Goal: Feedback & Contribution: Submit feedback/report problem

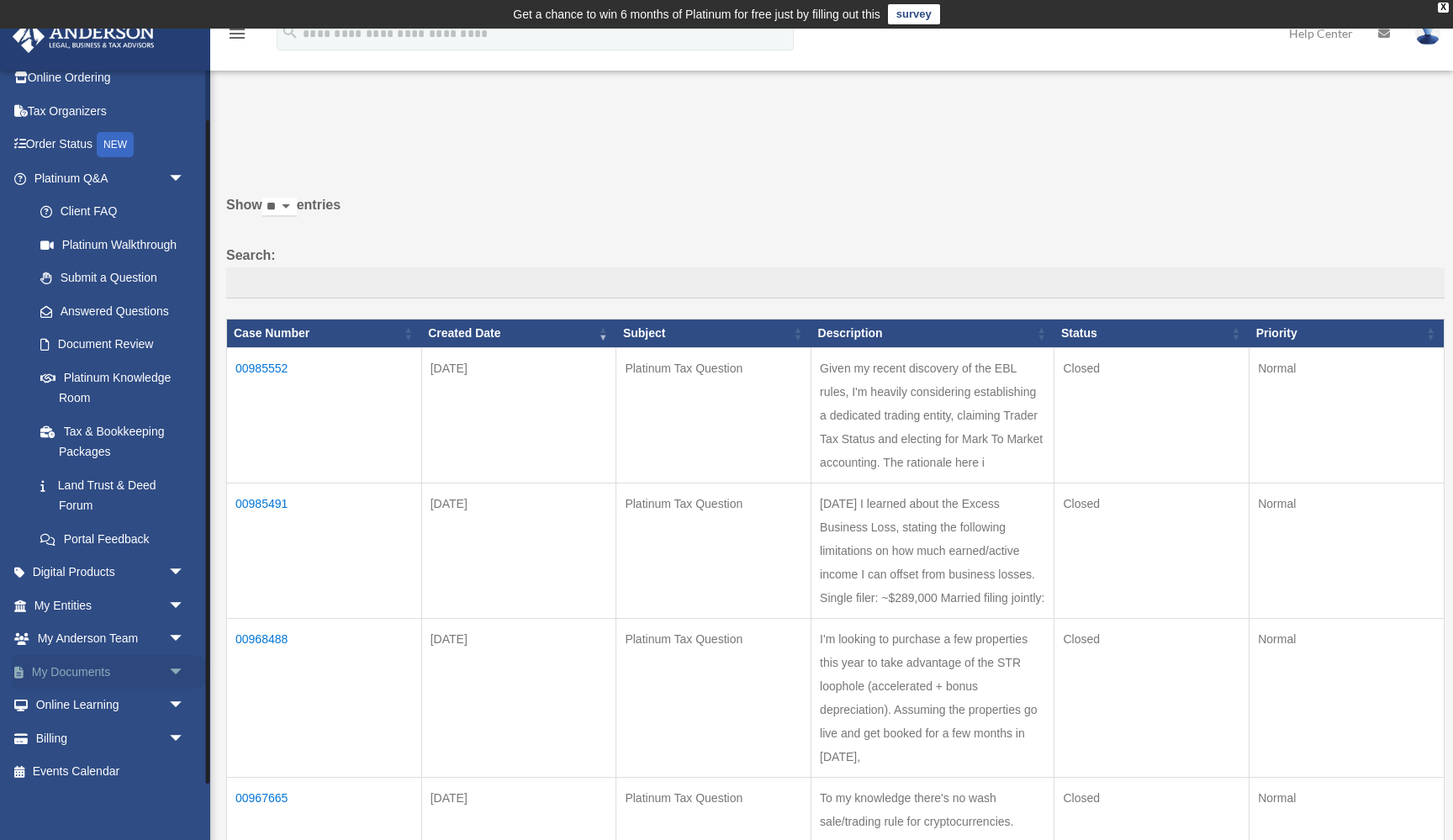
scroll to position [55, 0]
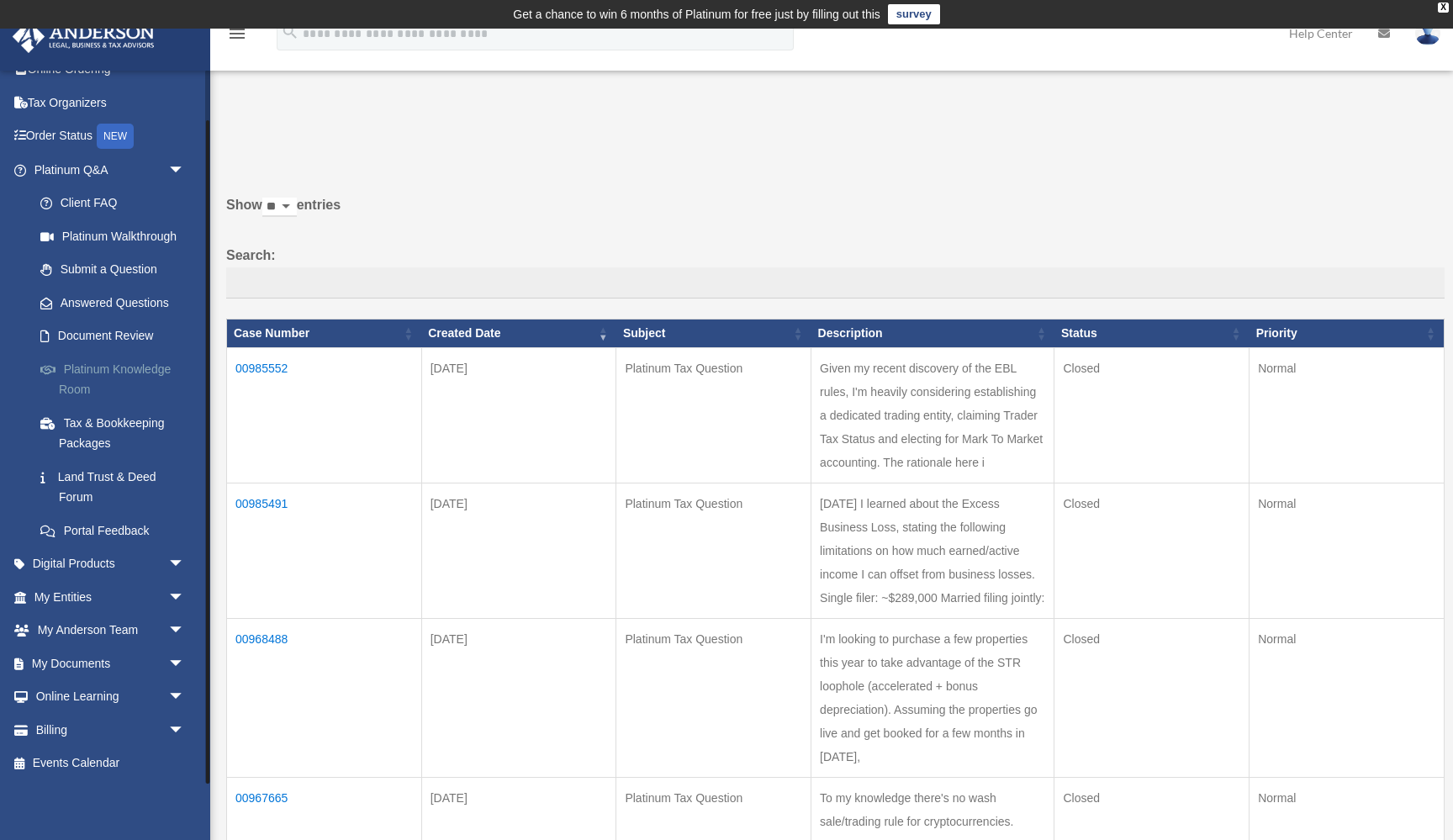
click at [125, 372] on link "Platinum Knowledge Room" at bounding box center [116, 379] width 187 height 54
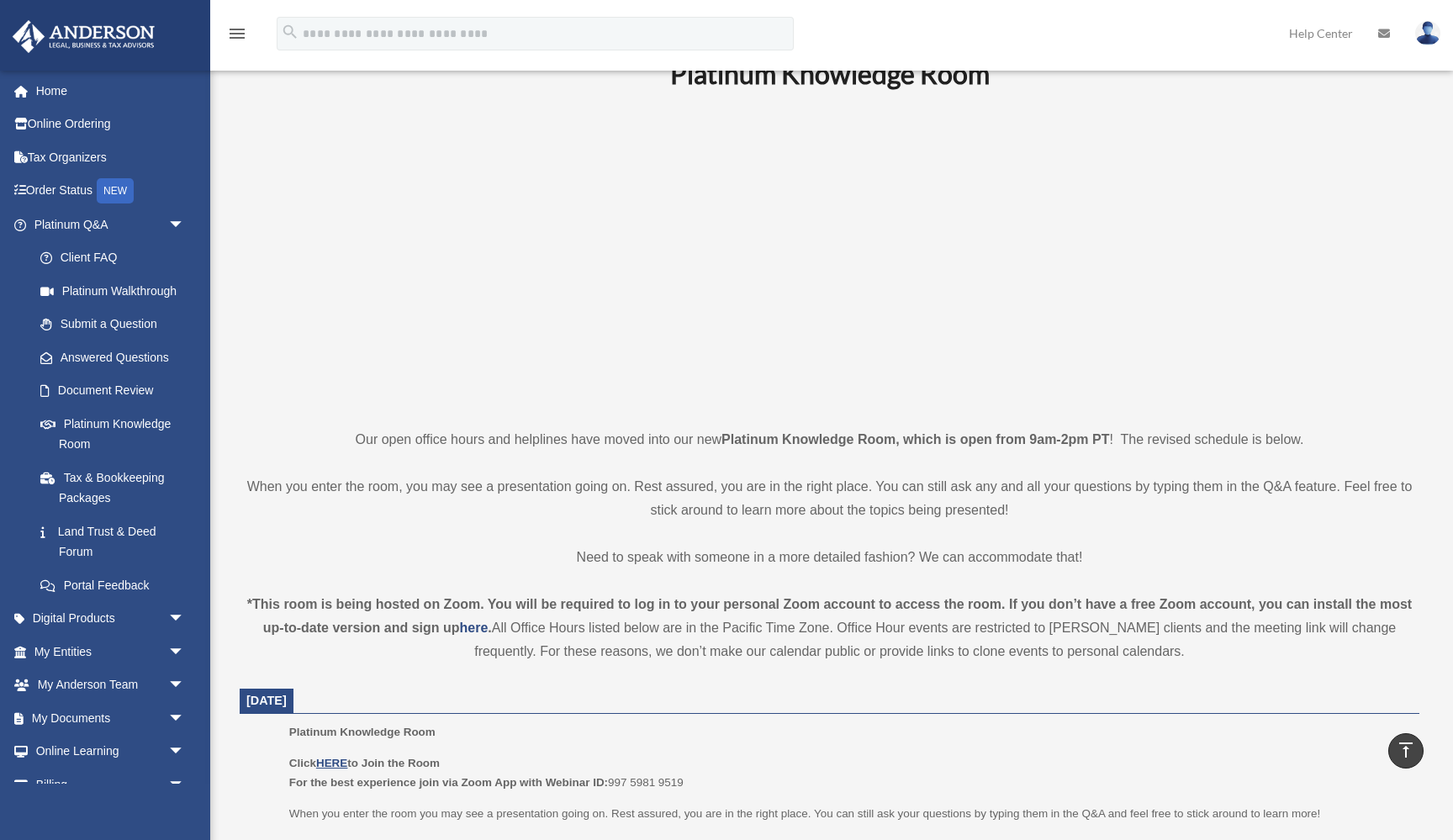
scroll to position [10, 0]
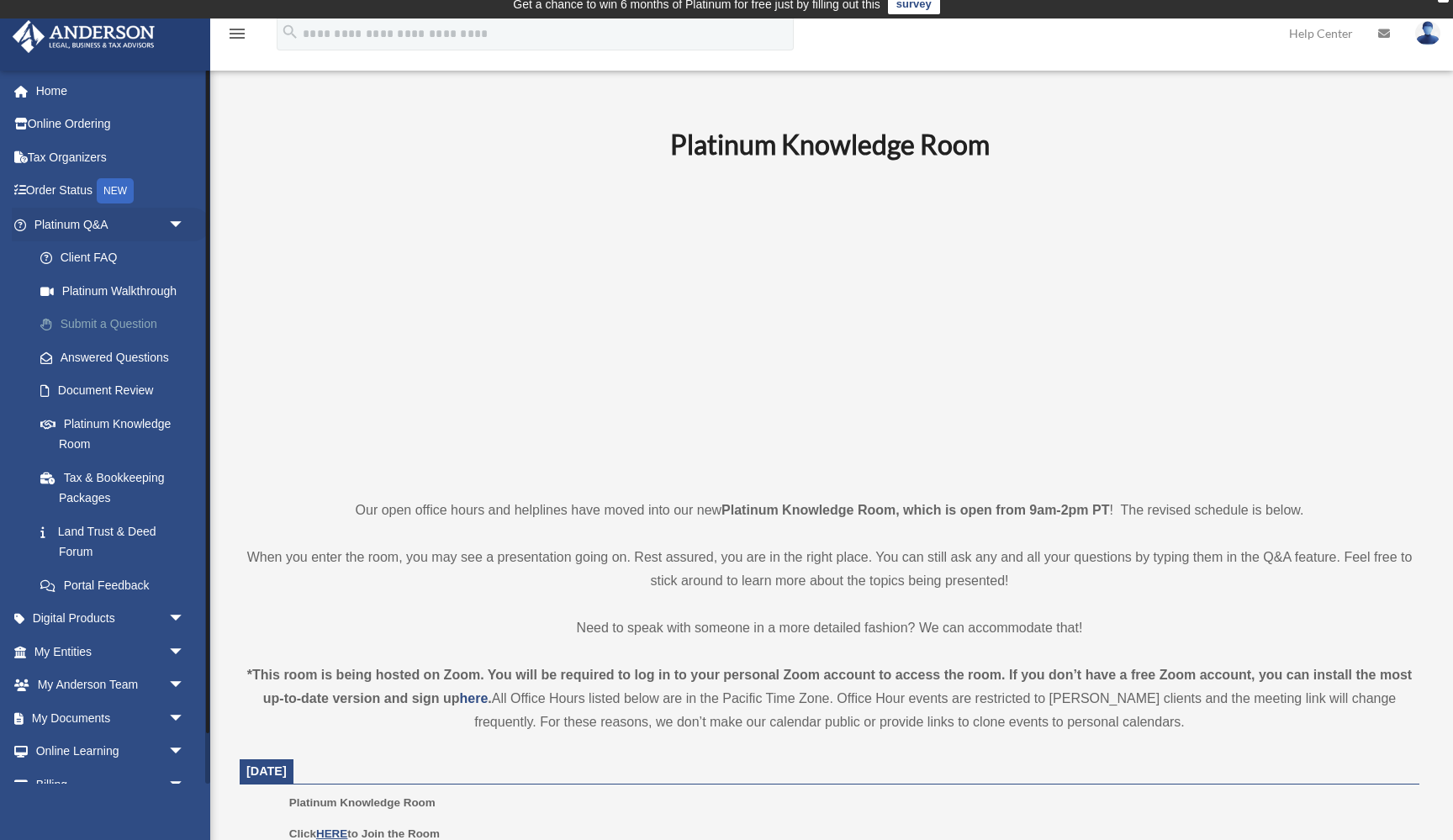
click at [134, 325] on link "Submit a Question" at bounding box center [116, 324] width 187 height 34
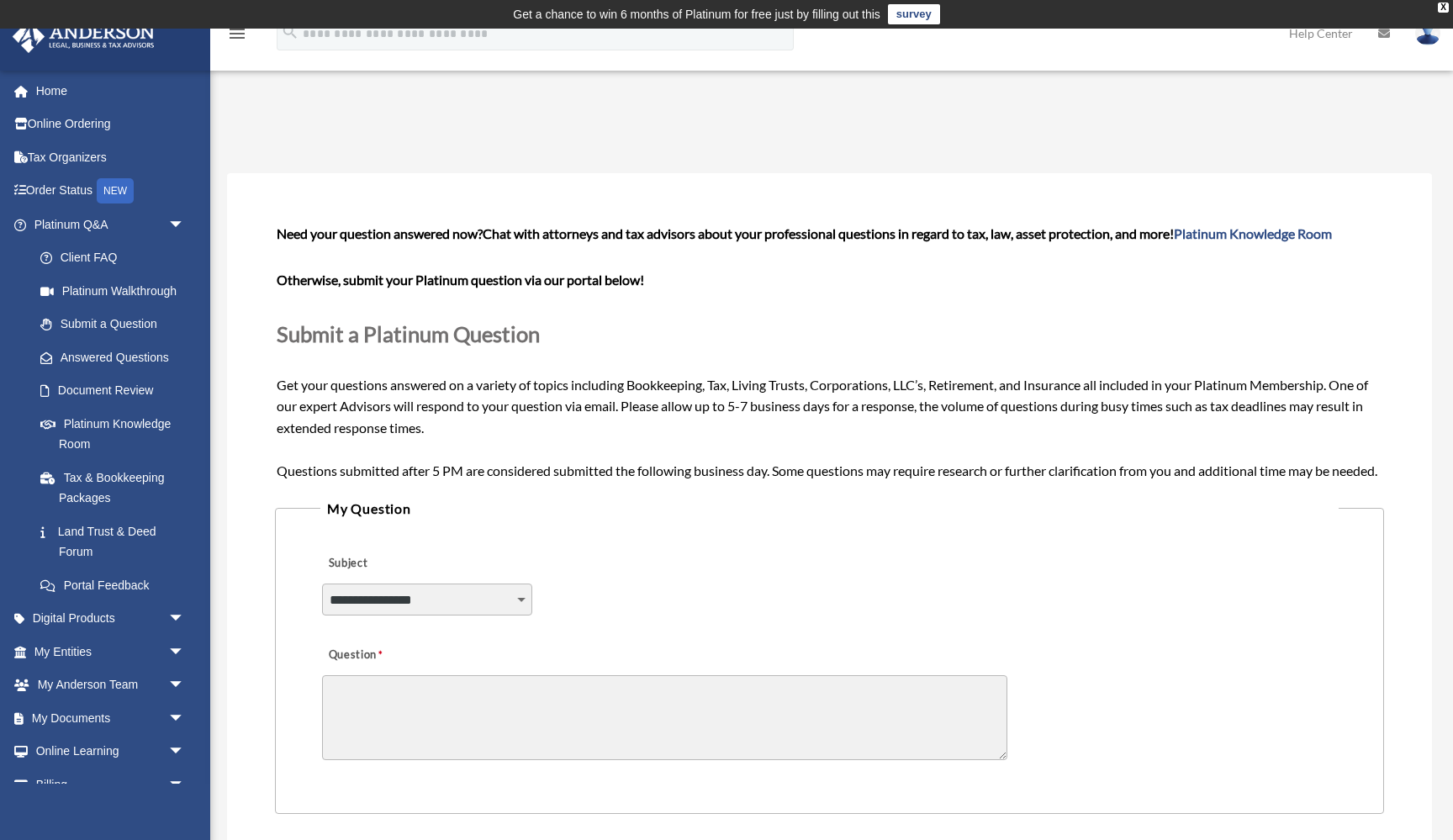
click at [412, 616] on select "**********" at bounding box center [426, 600] width 210 height 32
select select "******"
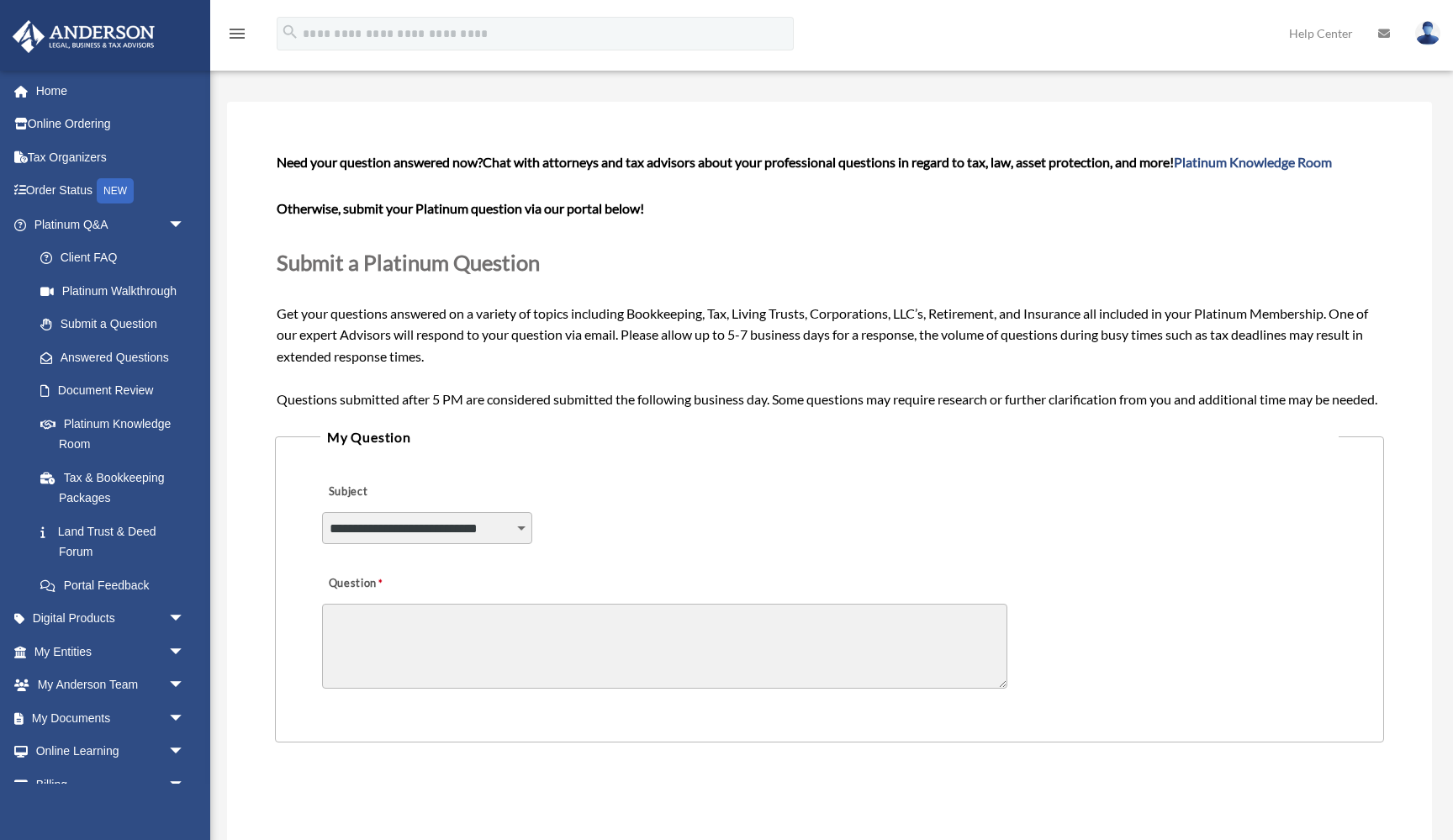
scroll to position [75, 0]
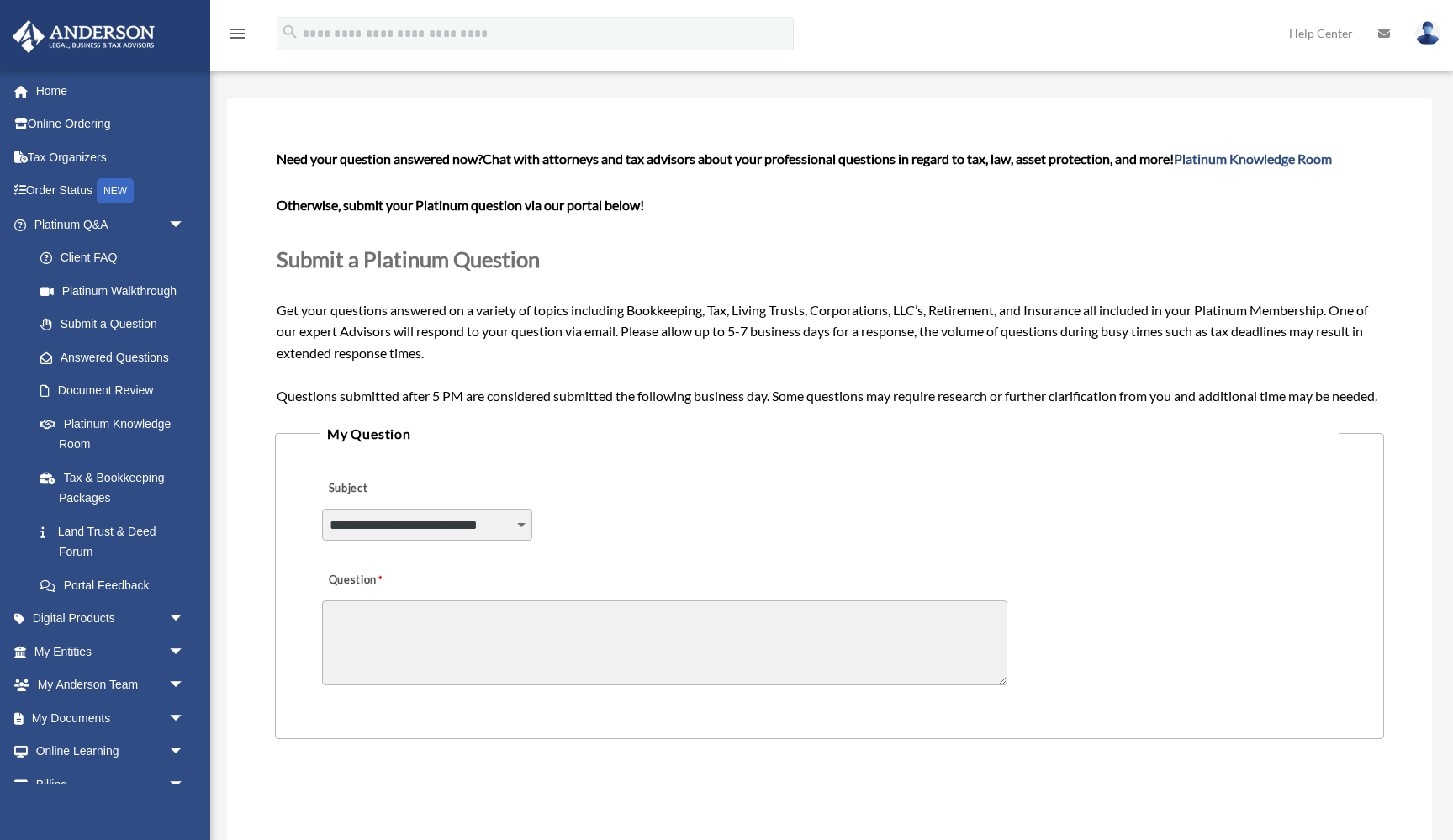
click at [500, 668] on textarea "Question" at bounding box center [664, 643] width 685 height 85
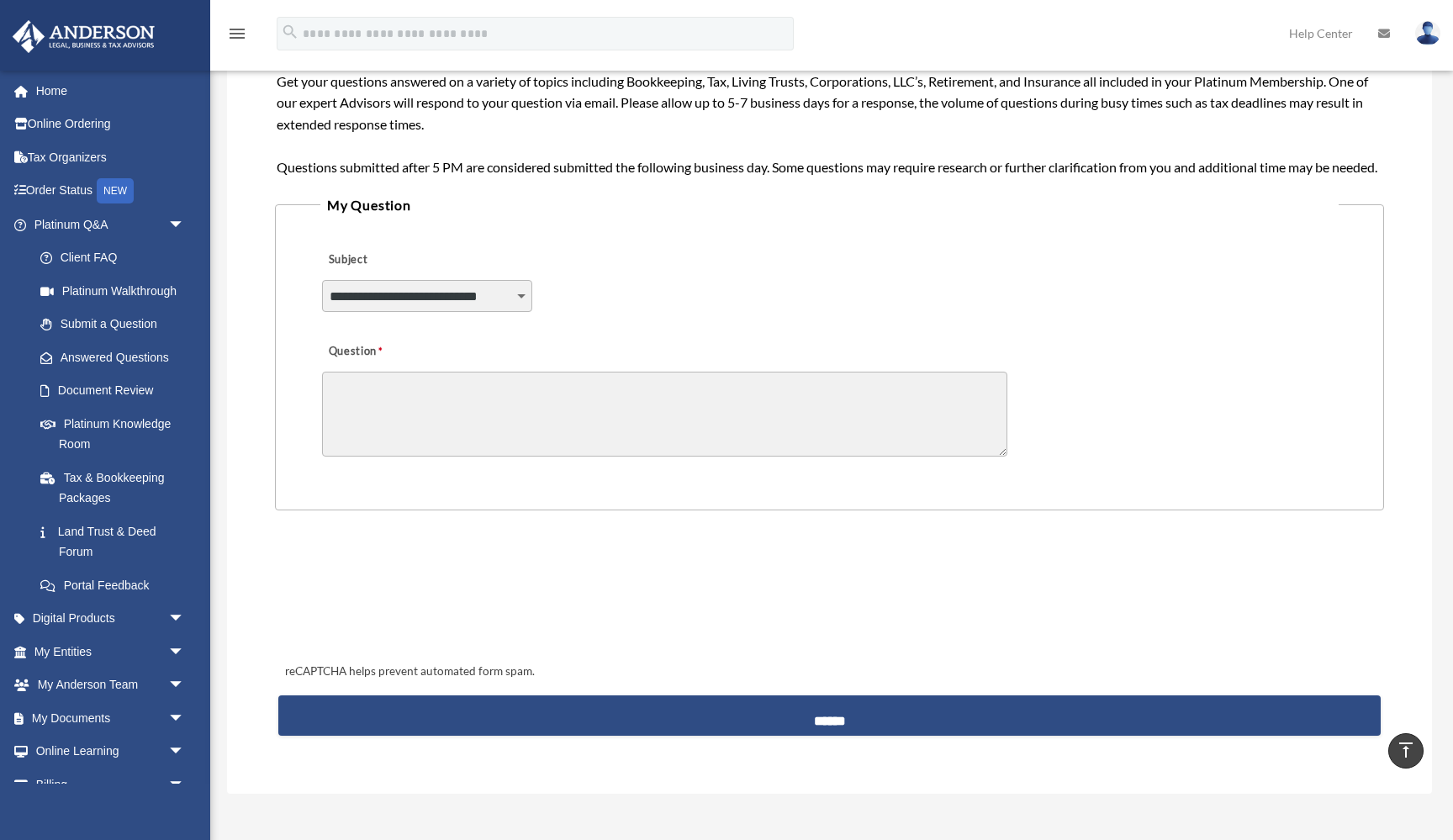
scroll to position [277, 0]
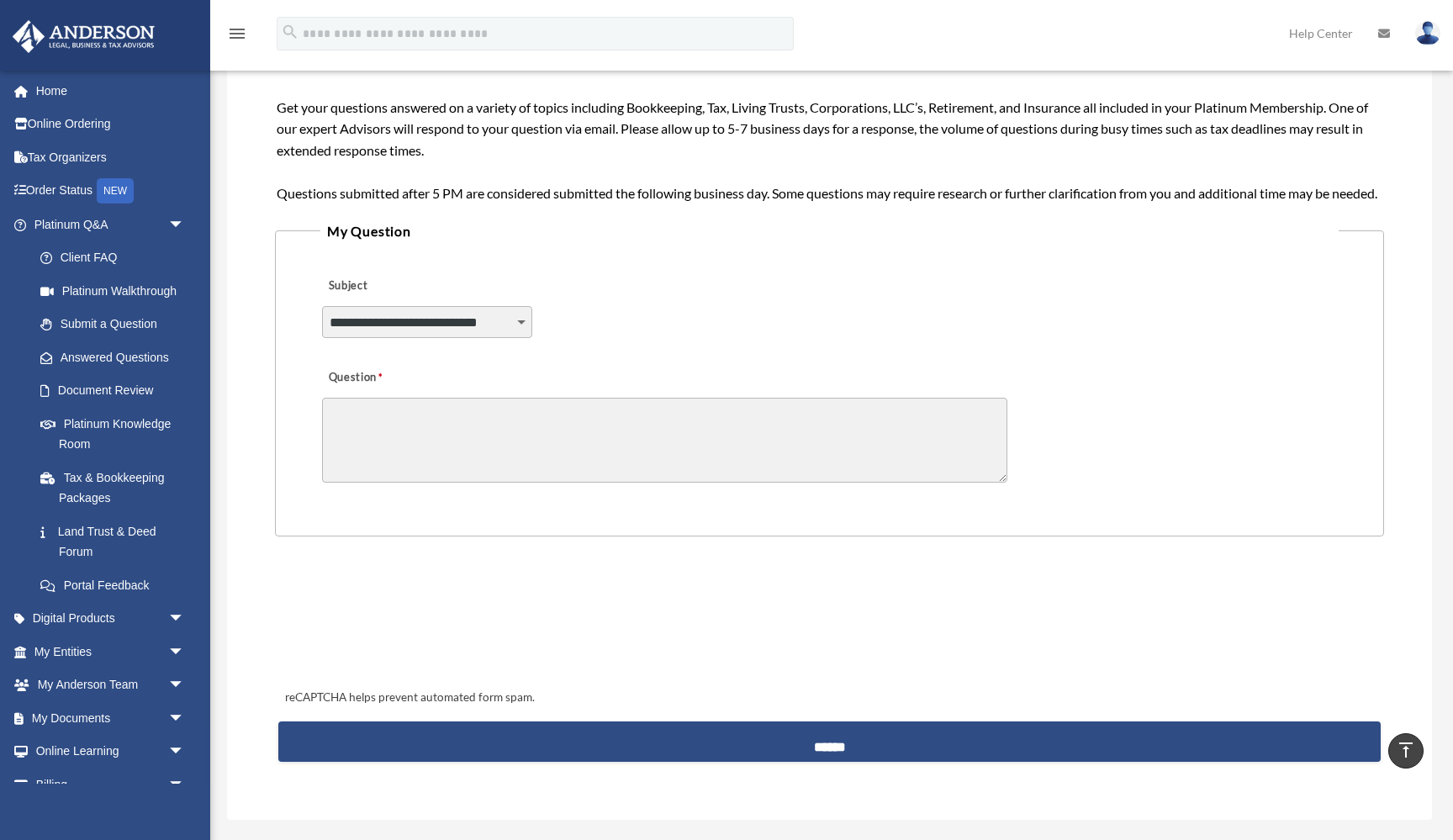
click at [547, 483] on textarea "Question" at bounding box center [664, 440] width 685 height 85
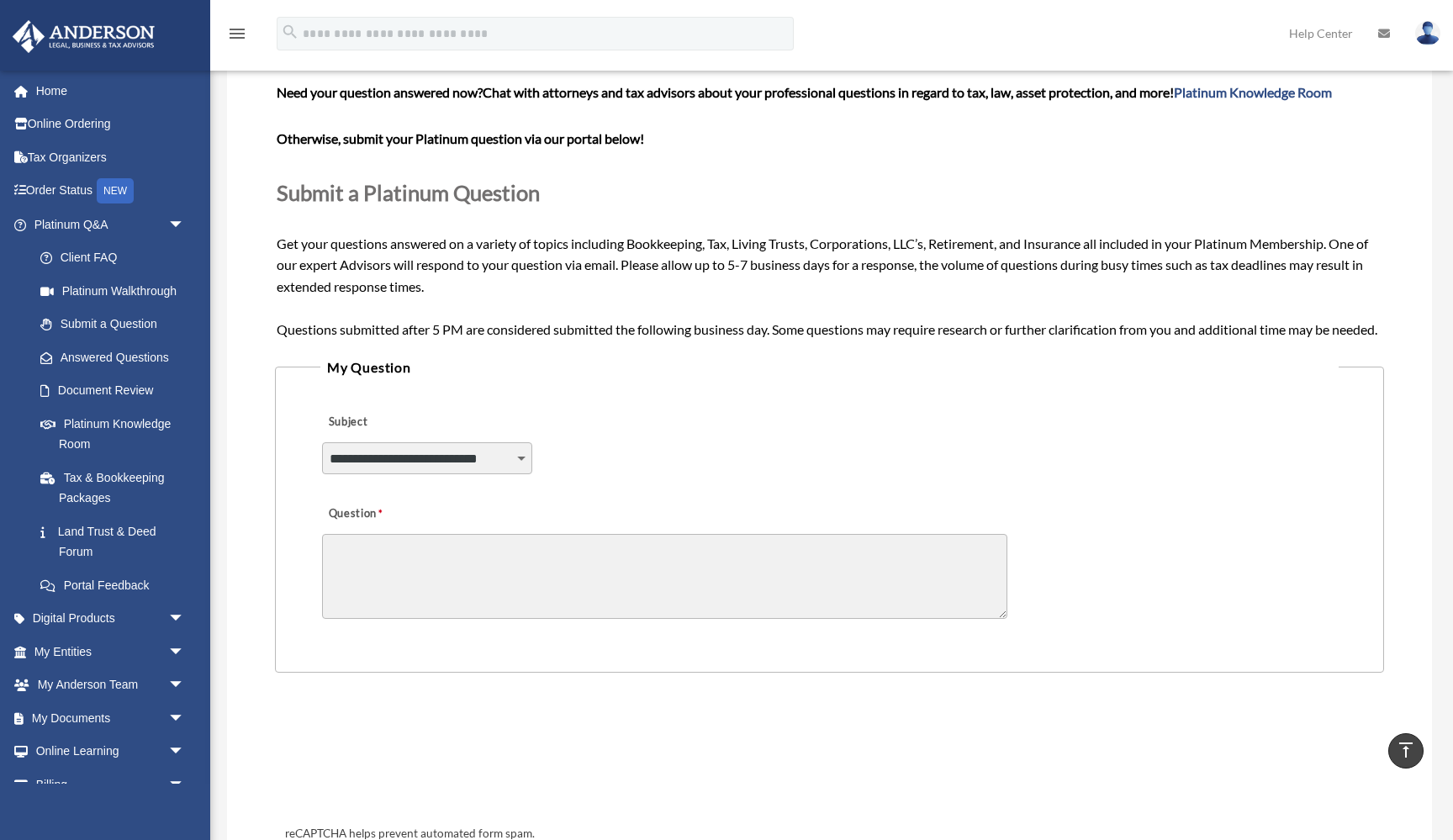
scroll to position [122, 0]
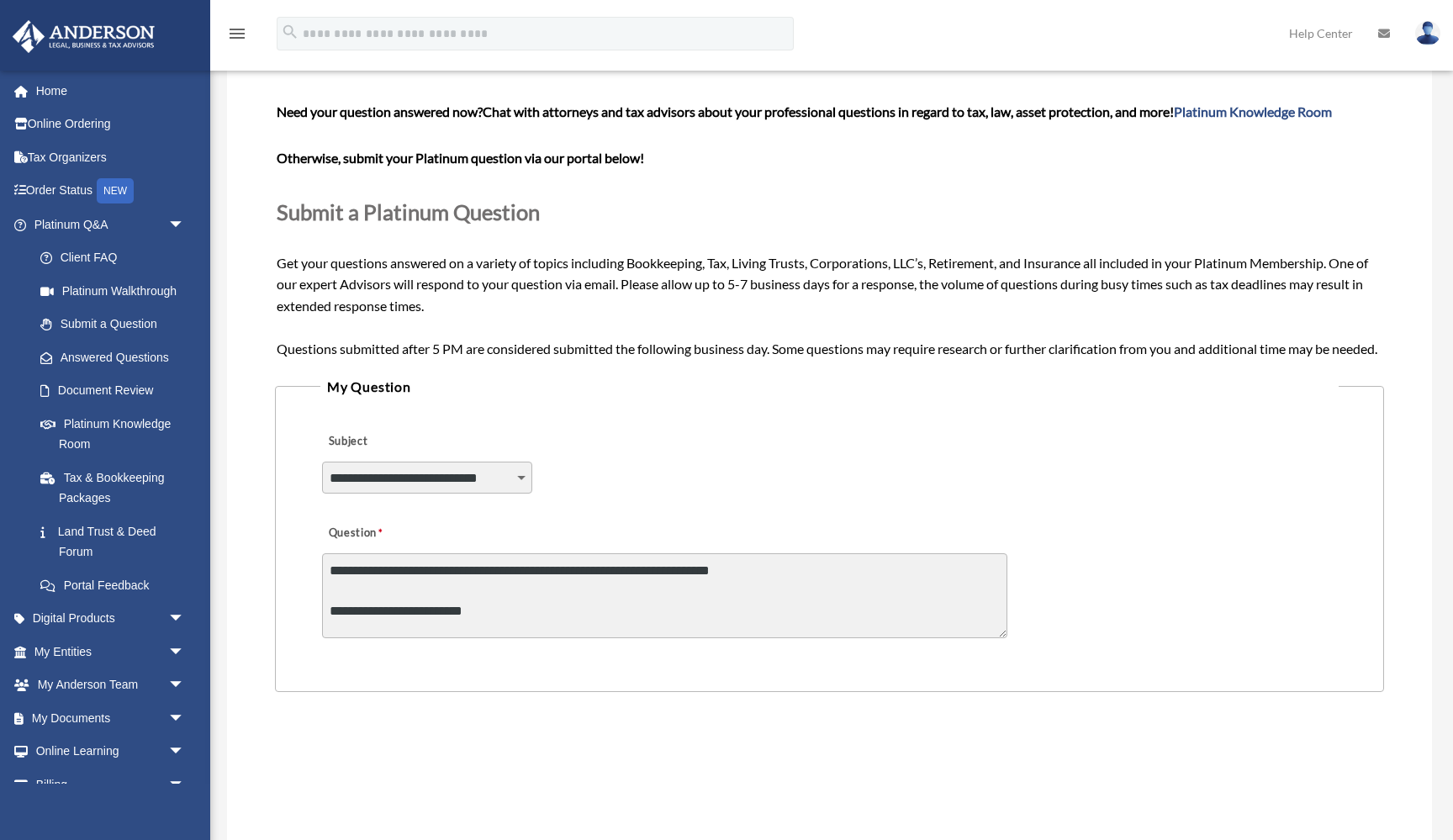
click at [401, 638] on textarea "**********" at bounding box center [664, 595] width 685 height 85
click at [762, 638] on textarea "**********" at bounding box center [664, 595] width 685 height 85
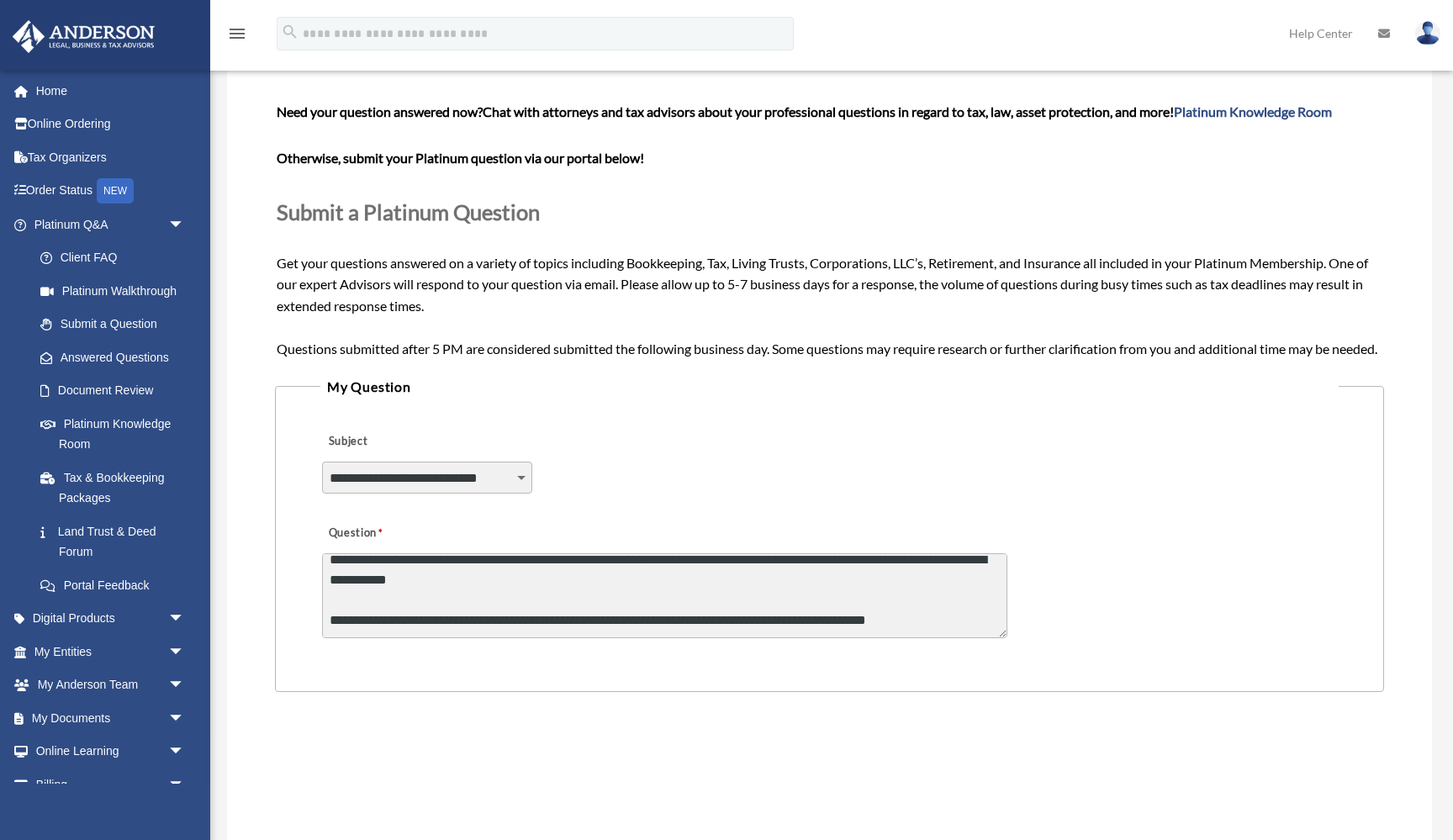
scroll to position [51, 0]
click at [903, 638] on textarea "**********" at bounding box center [664, 595] width 685 height 85
click at [771, 638] on textarea "**********" at bounding box center [664, 595] width 685 height 85
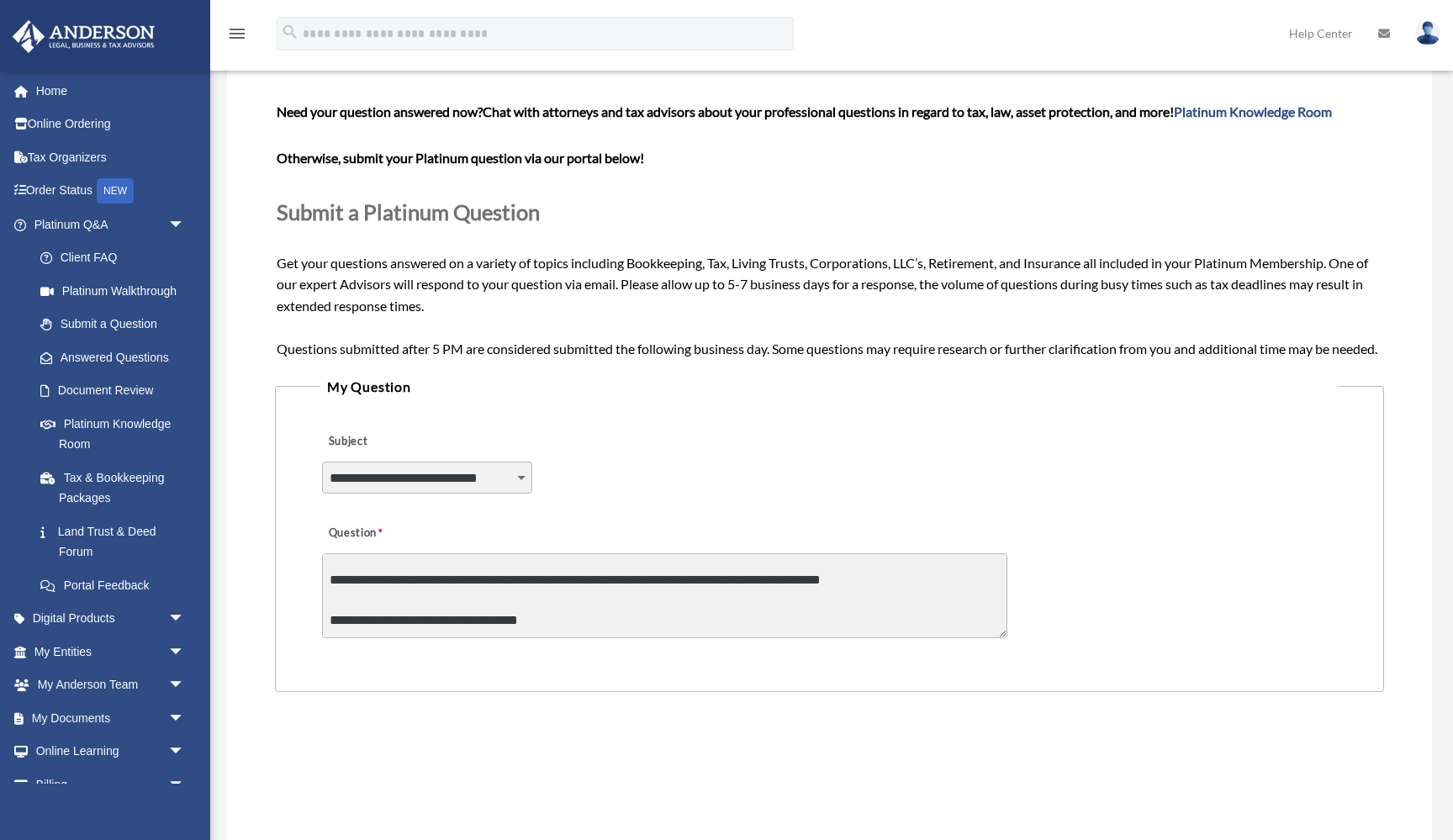
paste textarea "**********"
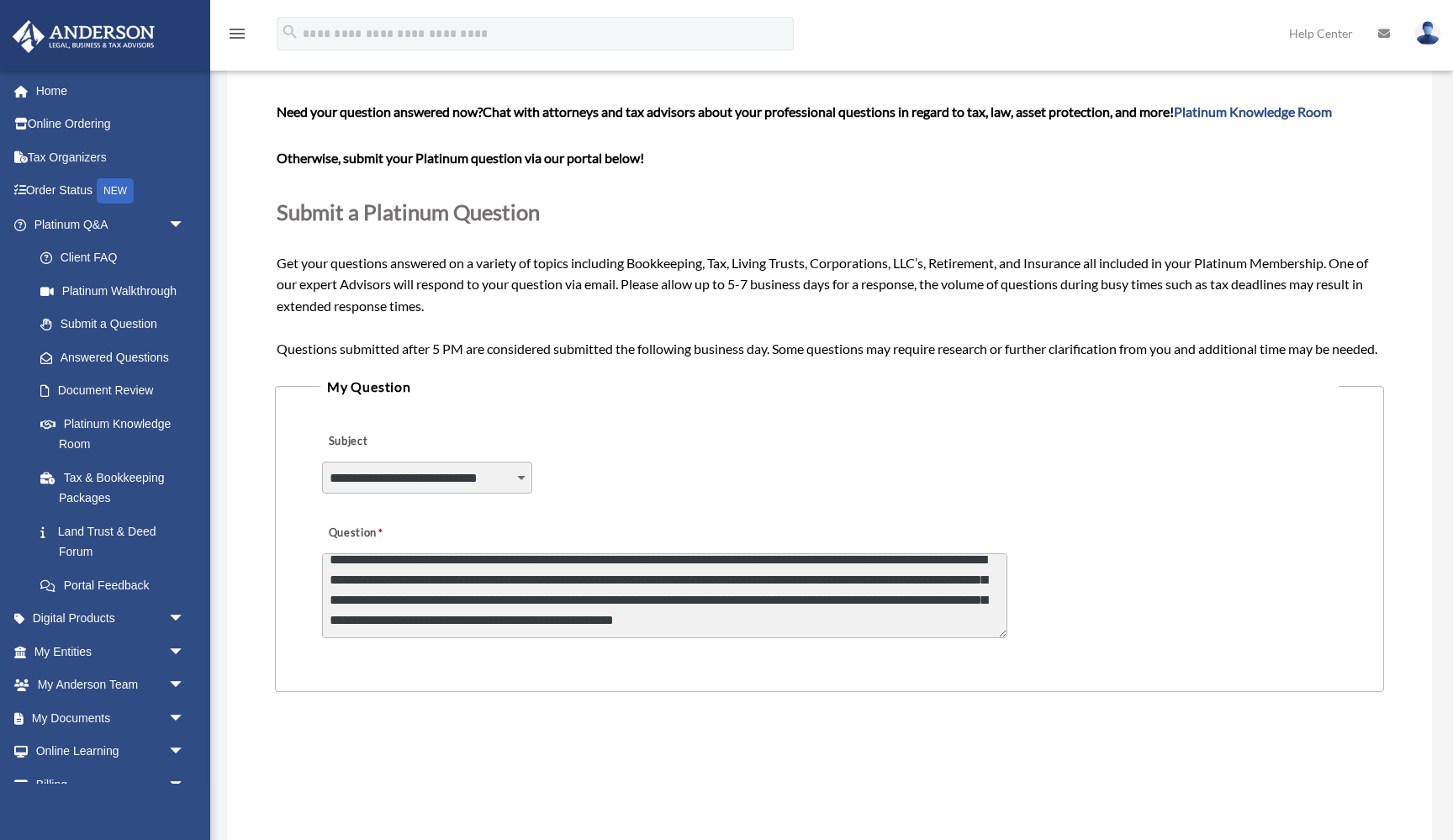
scroll to position [1302, 0]
type textarea "**********"
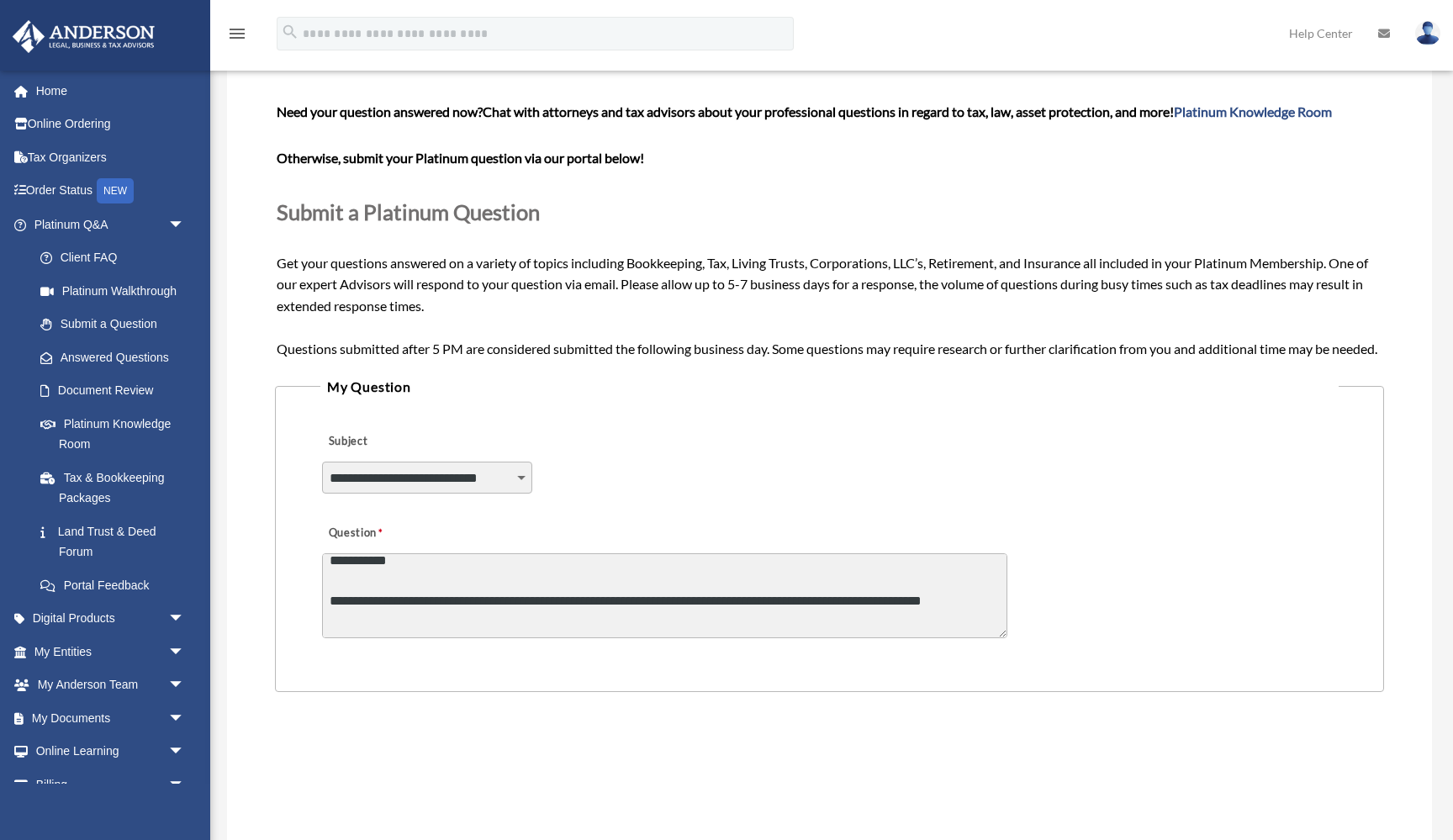
scroll to position [0, 0]
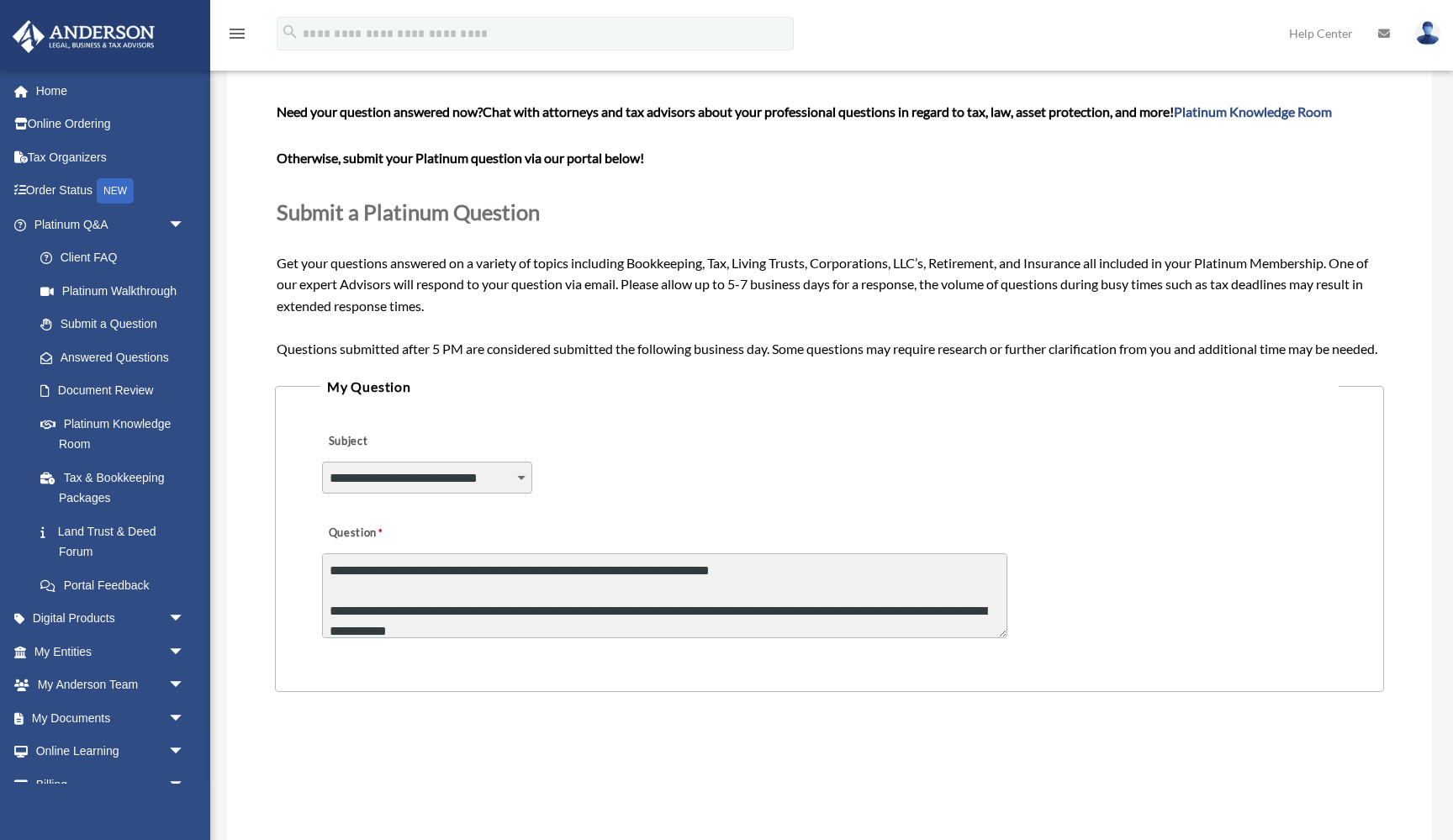
drag, startPoint x: 983, startPoint y: 646, endPoint x: 294, endPoint y: 493, distance: 705.8
click at [294, 493] on fieldset "**********" at bounding box center [829, 533] width 1108 height 317
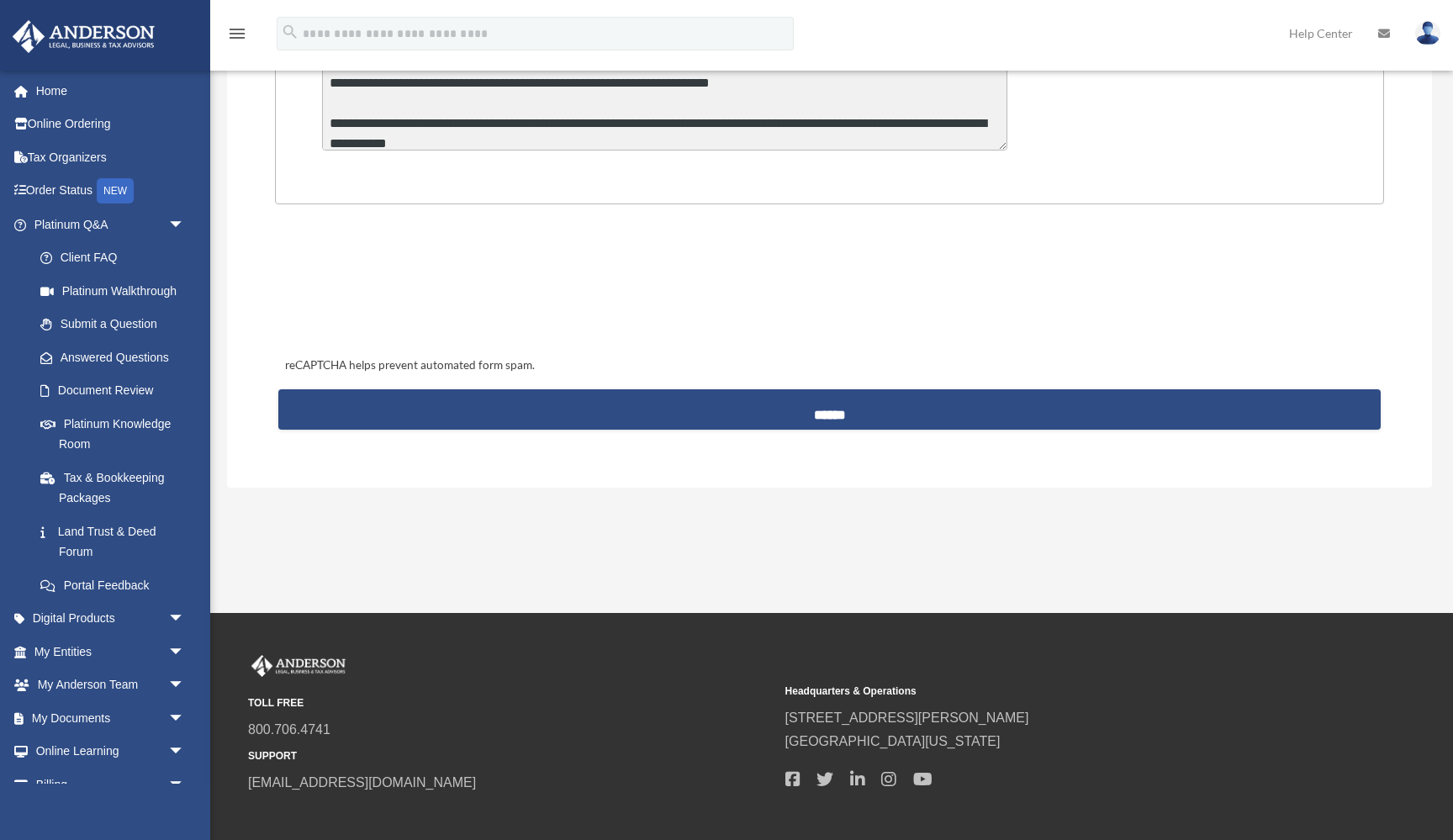
scroll to position [719, 0]
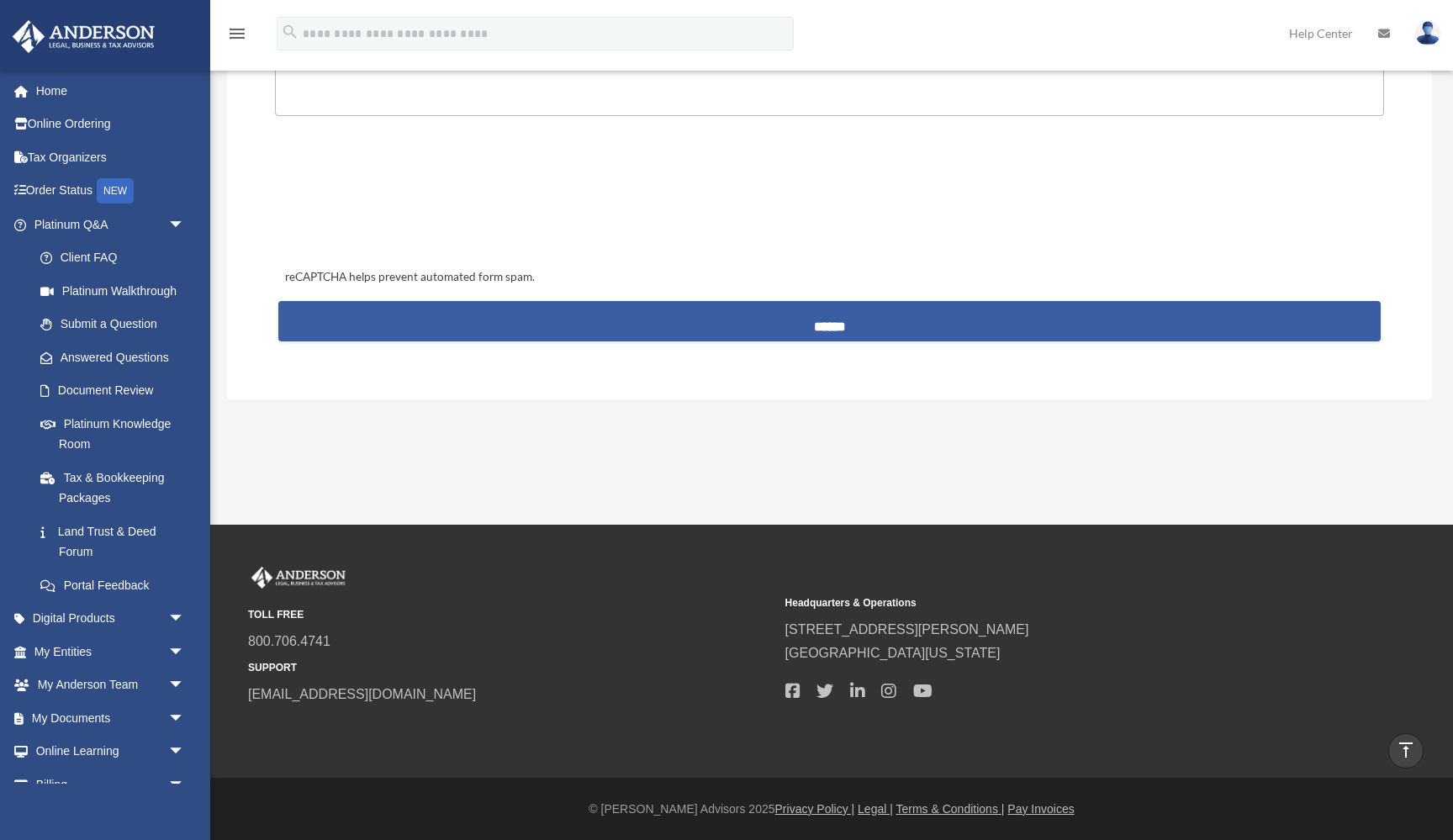
click at [547, 334] on input "******" at bounding box center [828, 321] width 1101 height 40
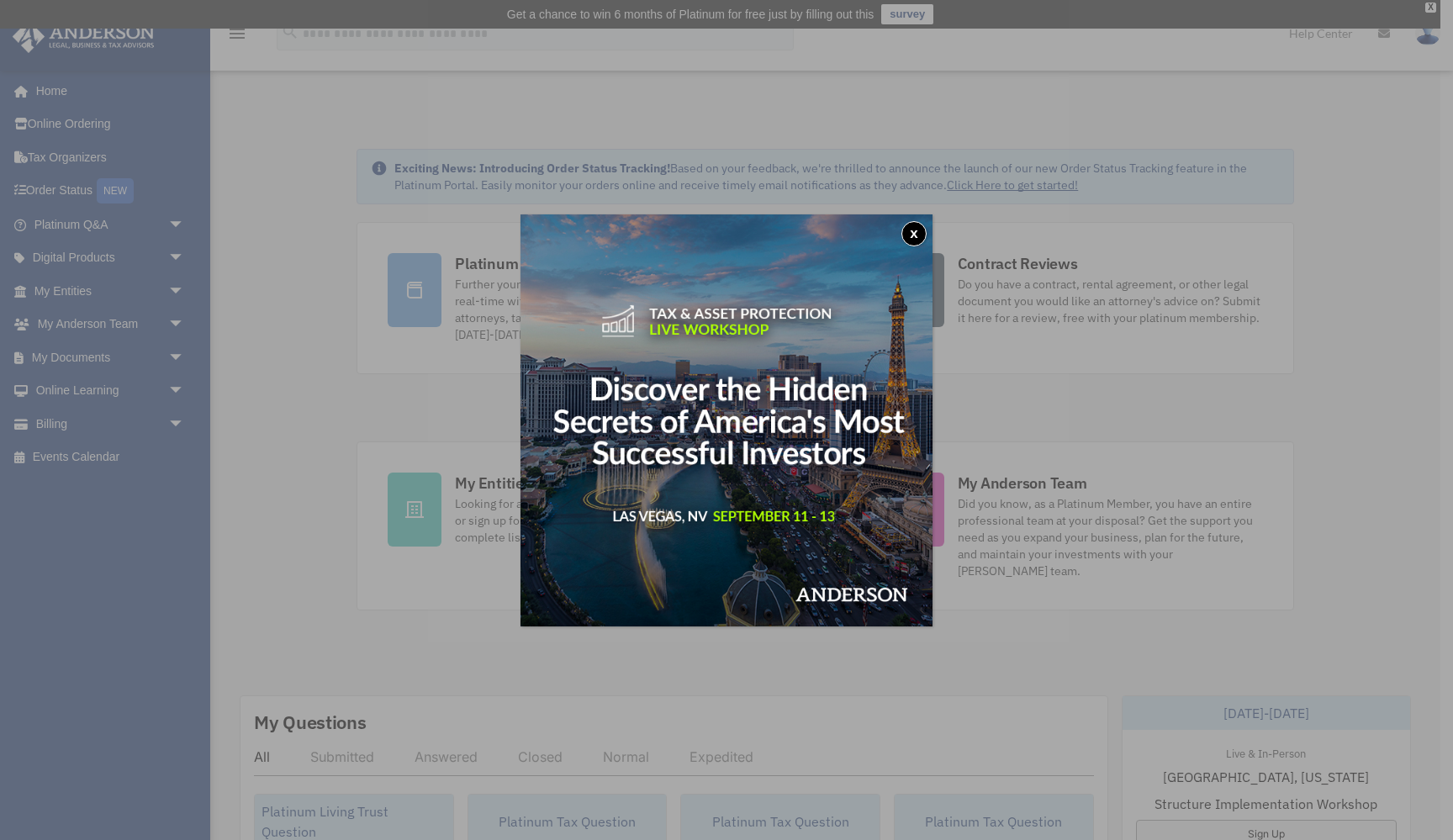
click at [147, 321] on div "x" at bounding box center [726, 420] width 1453 height 840
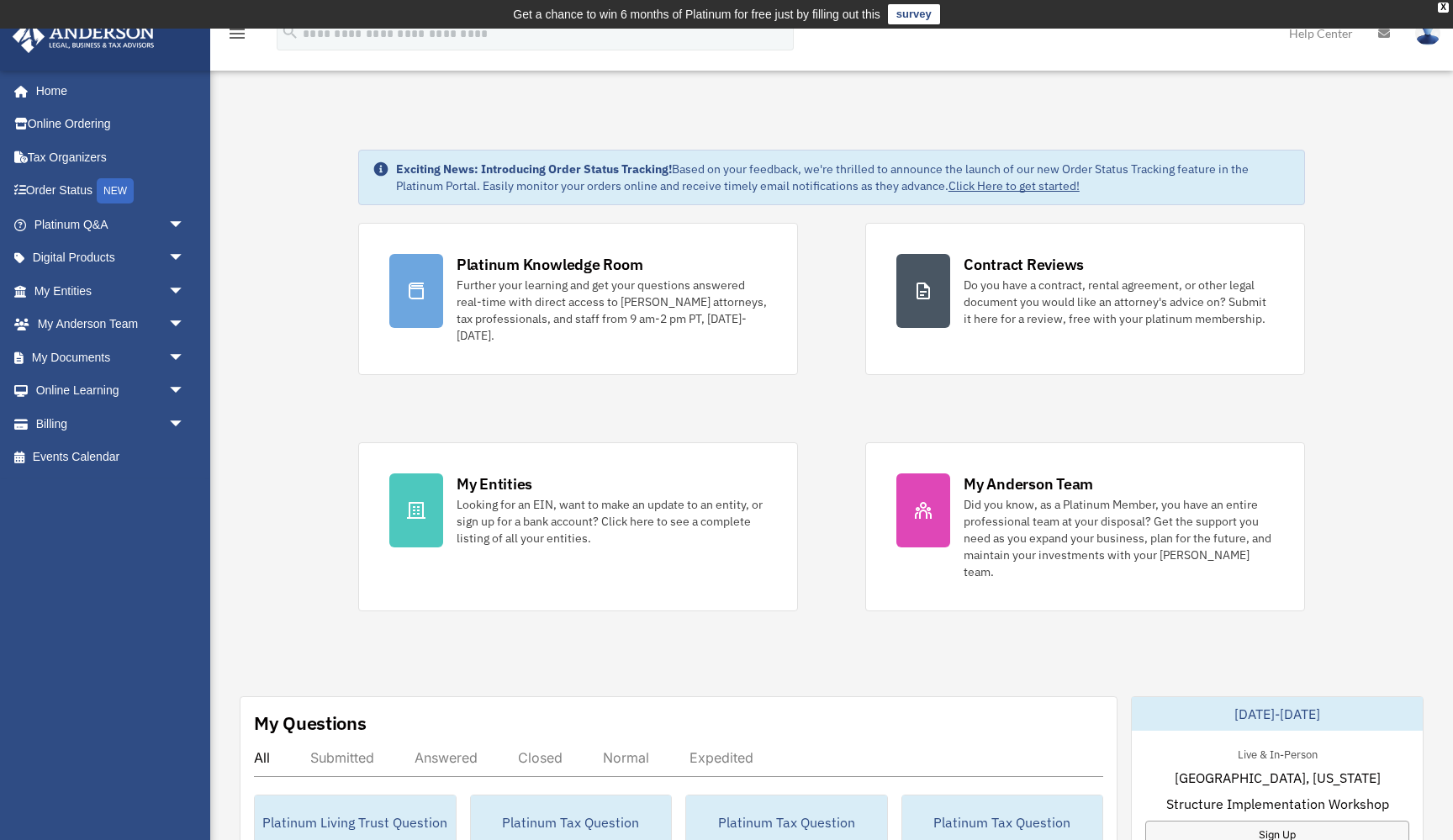
click at [147, 321] on link "My Anderson Team arrow_drop_down" at bounding box center [111, 324] width 198 height 34
click at [174, 323] on span "arrow_drop_down" at bounding box center [185, 324] width 34 height 35
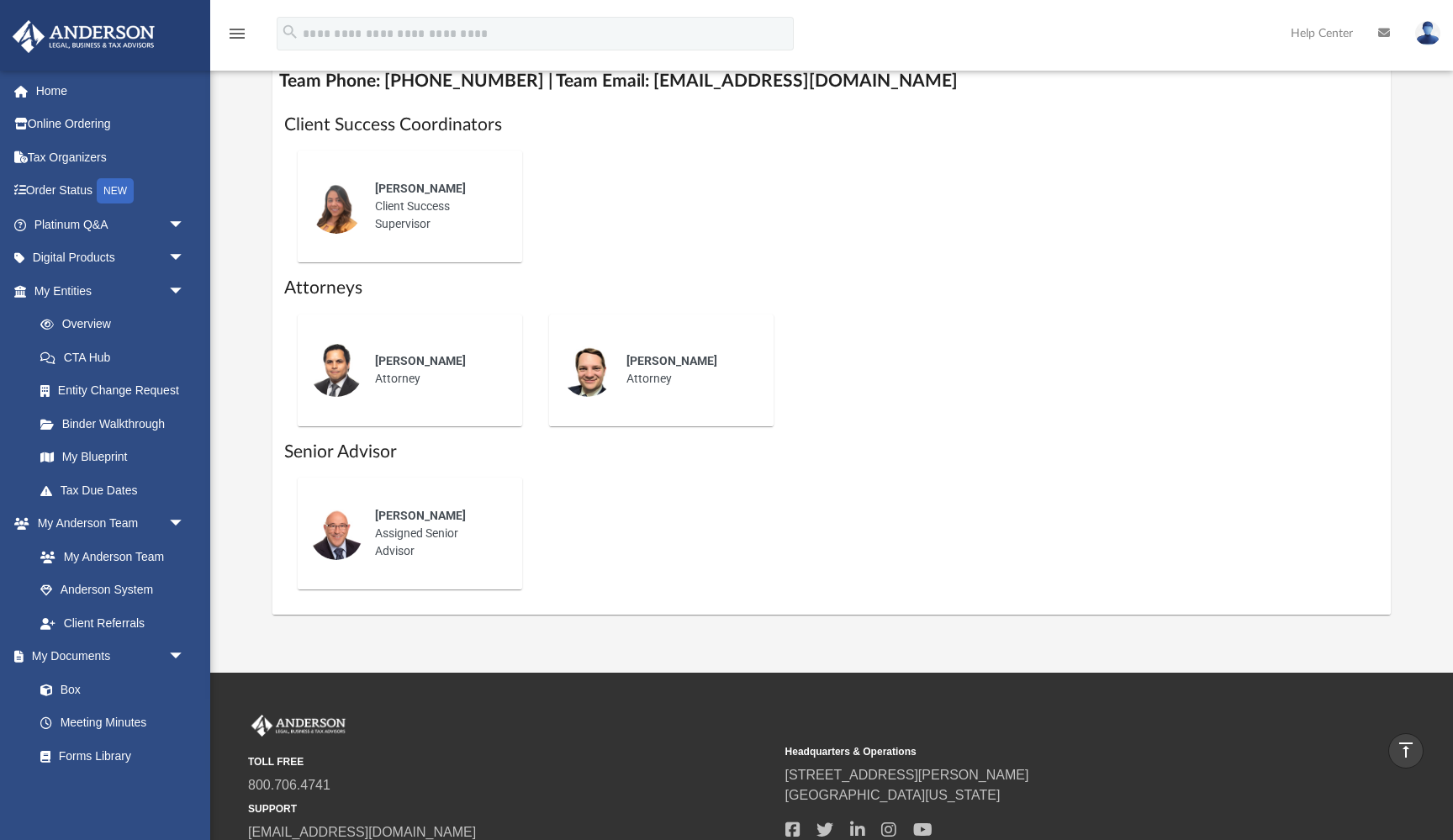
scroll to position [683, 0]
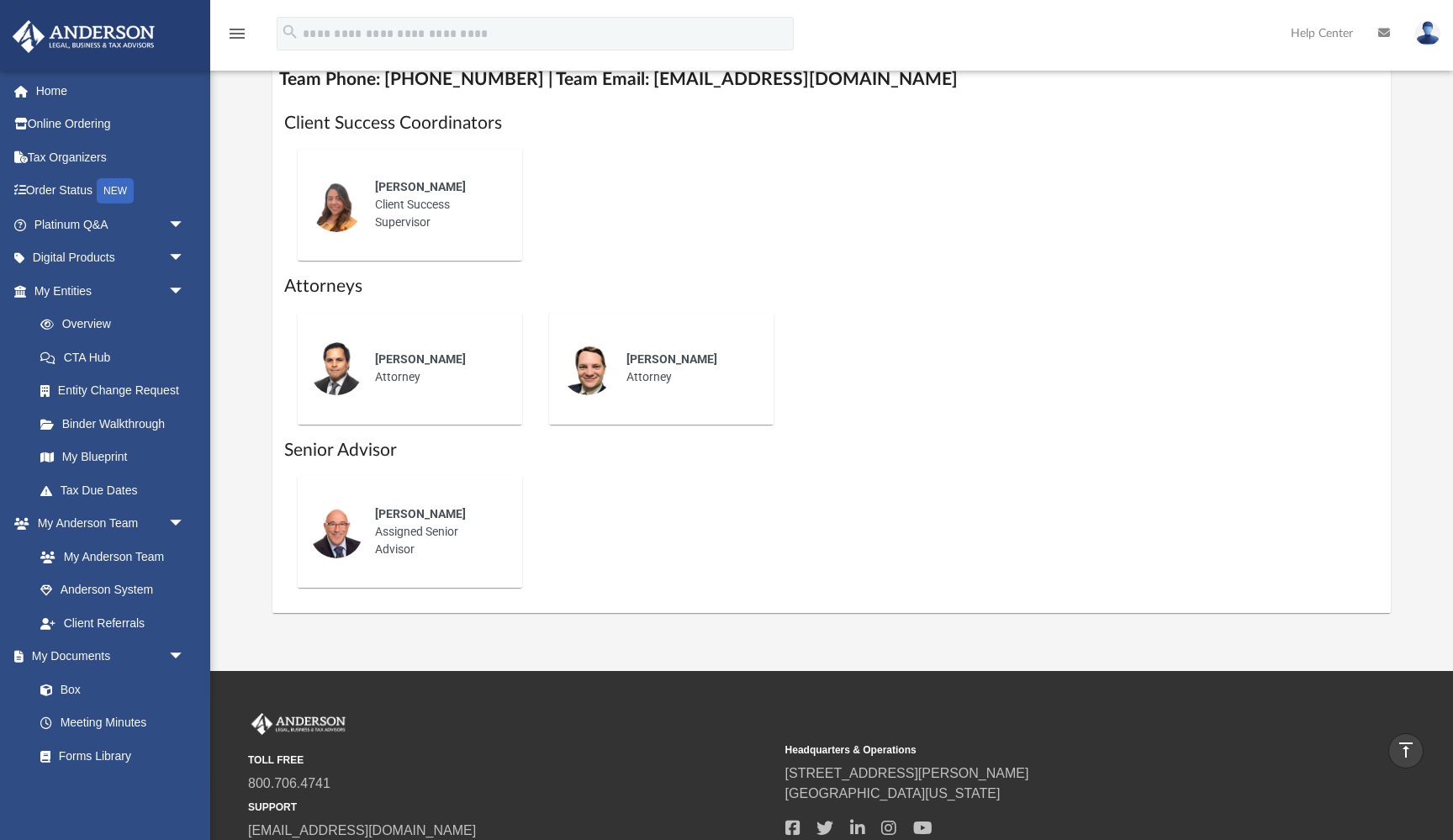
click at [349, 513] on img at bounding box center [336, 531] width 54 height 54
click at [405, 517] on span "Brian Bowman" at bounding box center [421, 513] width 91 height 13
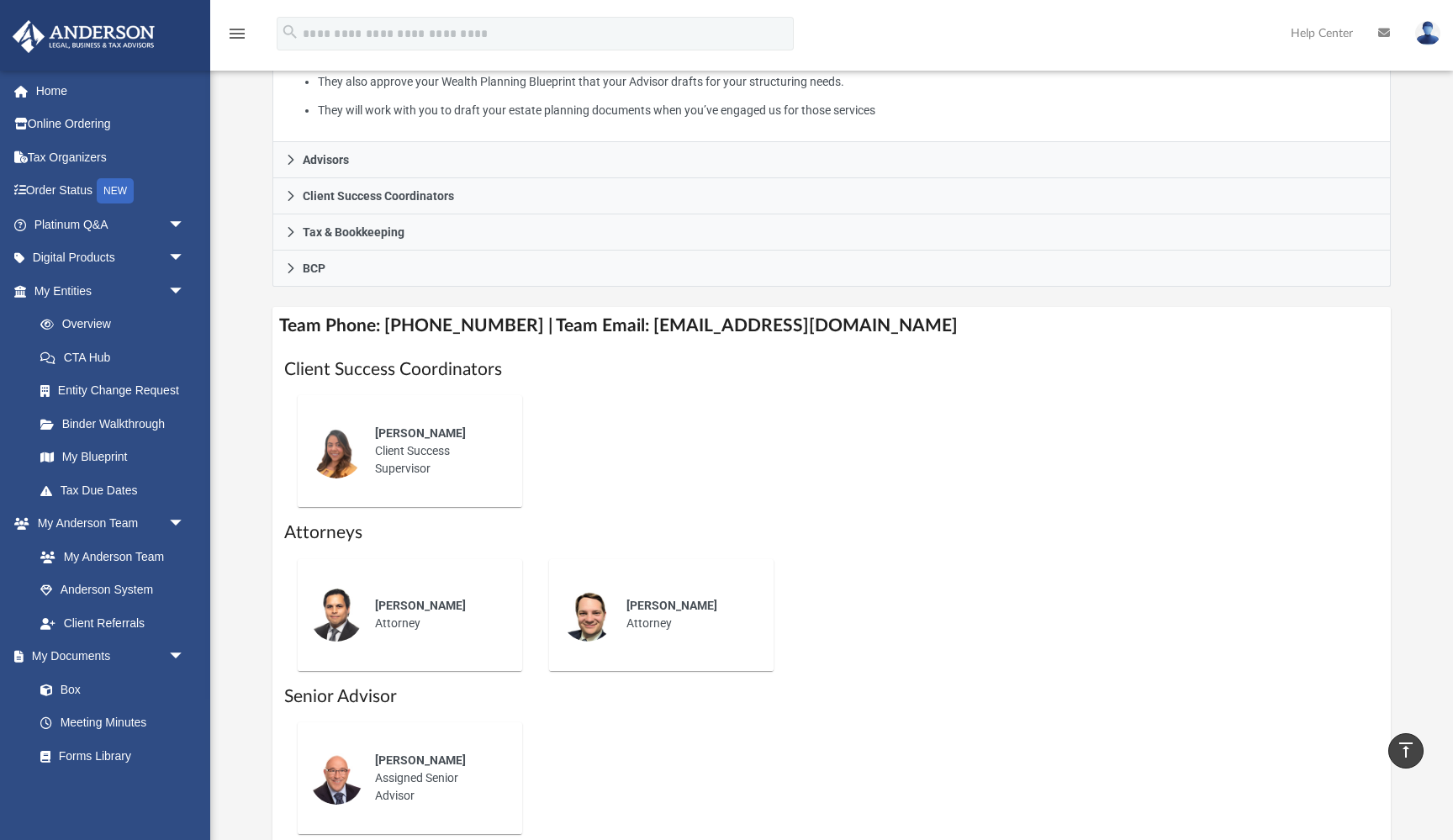
scroll to position [376, 0]
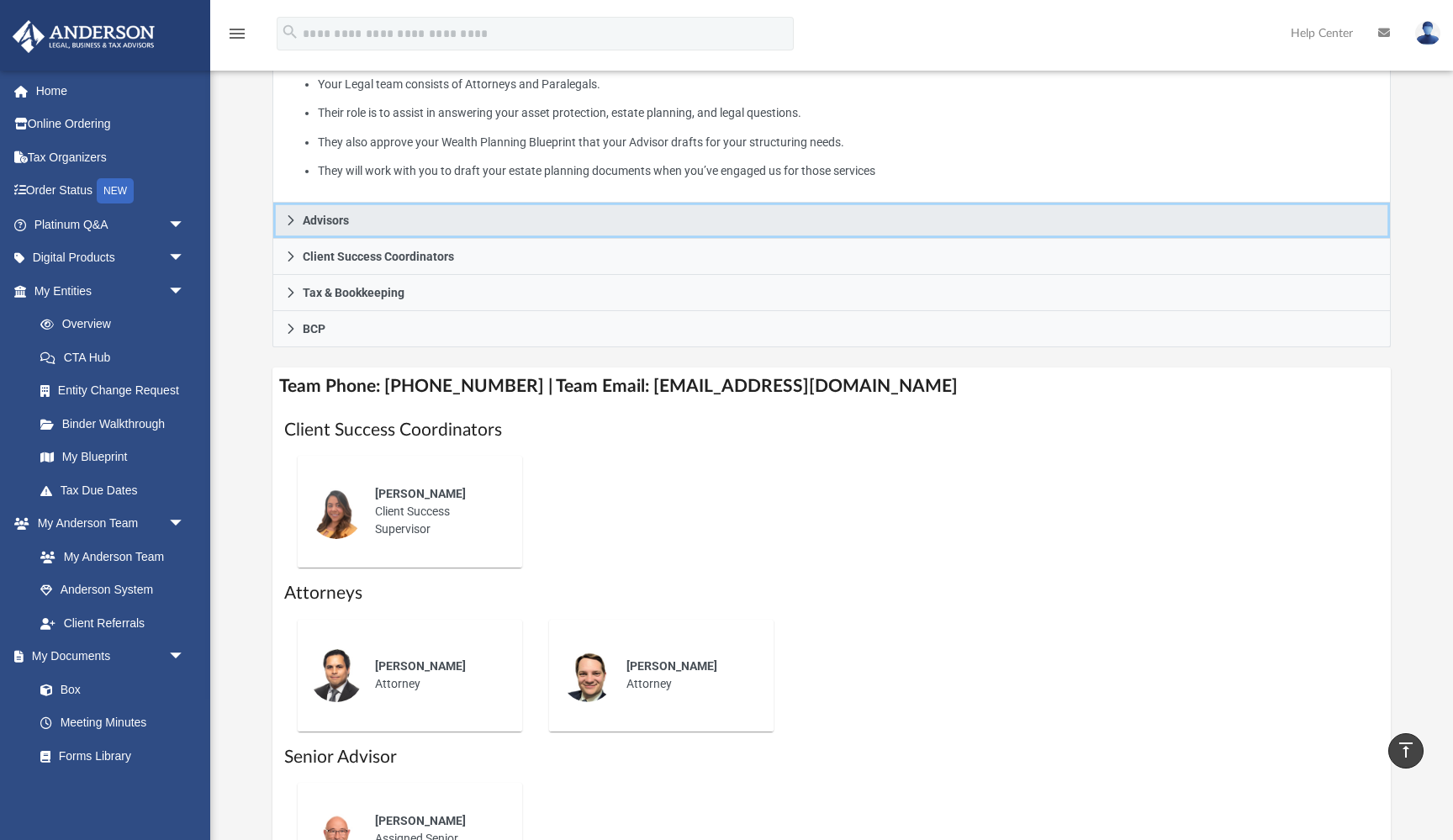
click at [303, 219] on span "Advisors" at bounding box center [326, 220] width 46 height 12
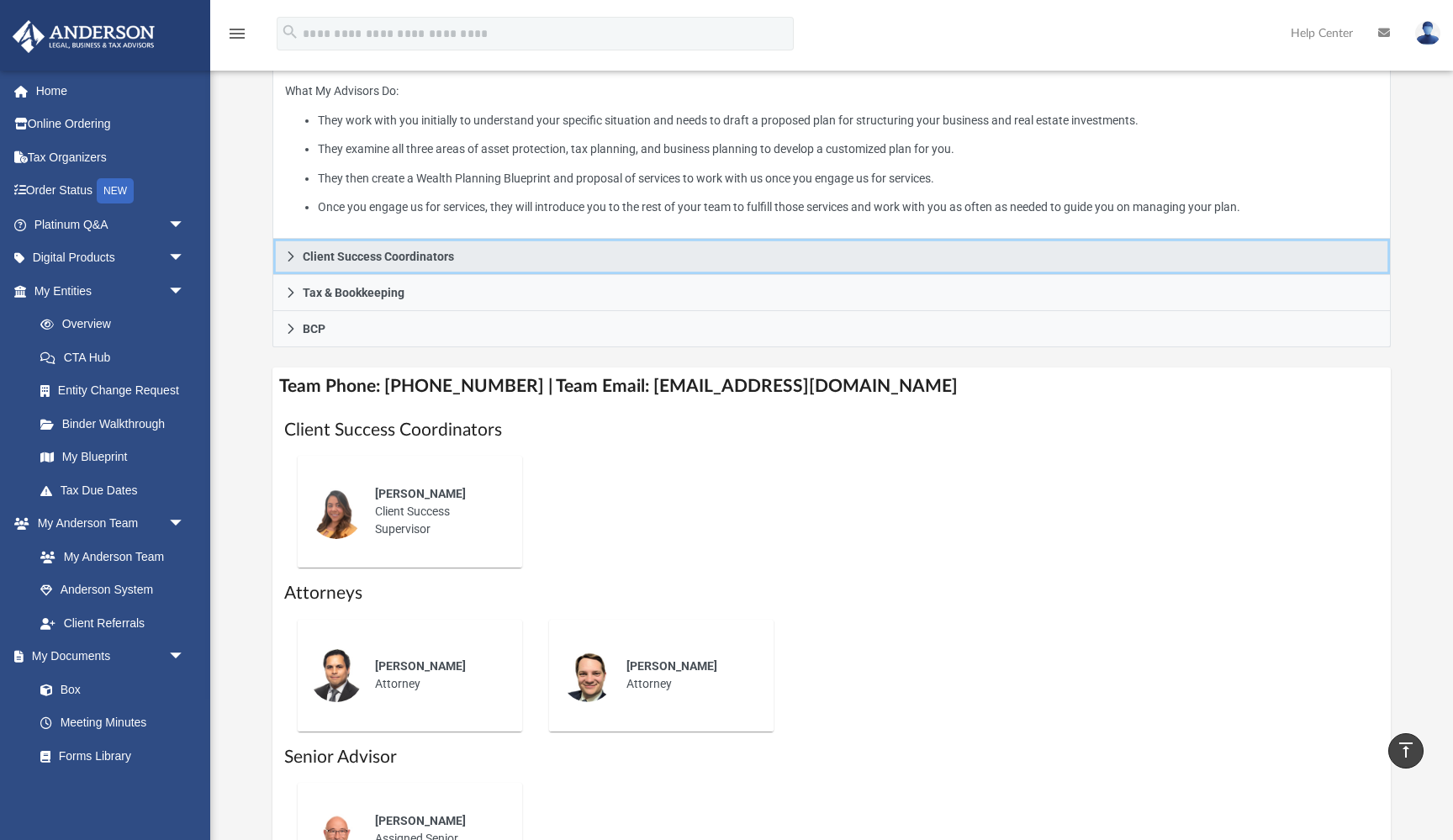
click at [319, 251] on span "Client Success Coordinators" at bounding box center [378, 256] width 151 height 12
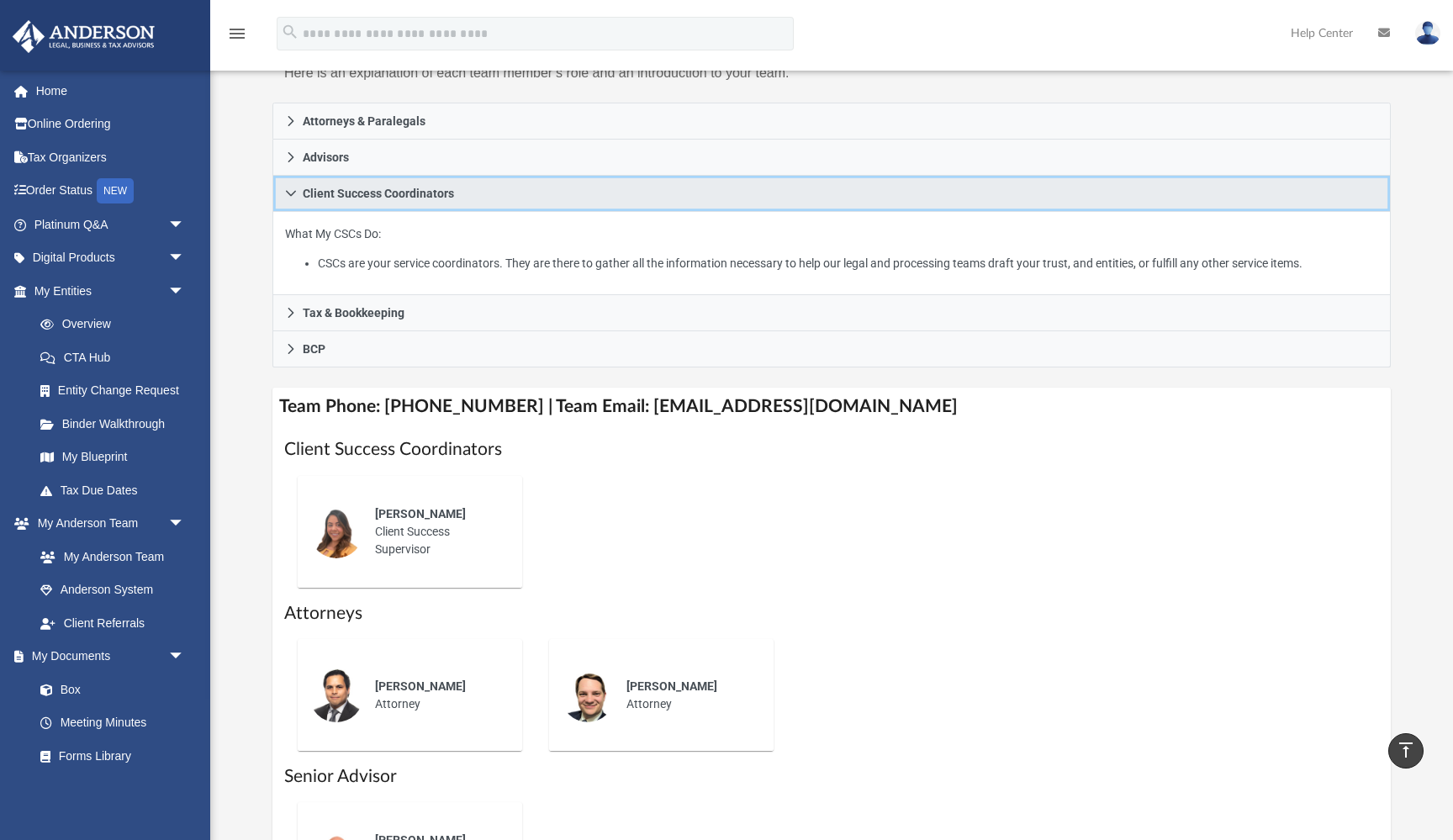
scroll to position [0, 0]
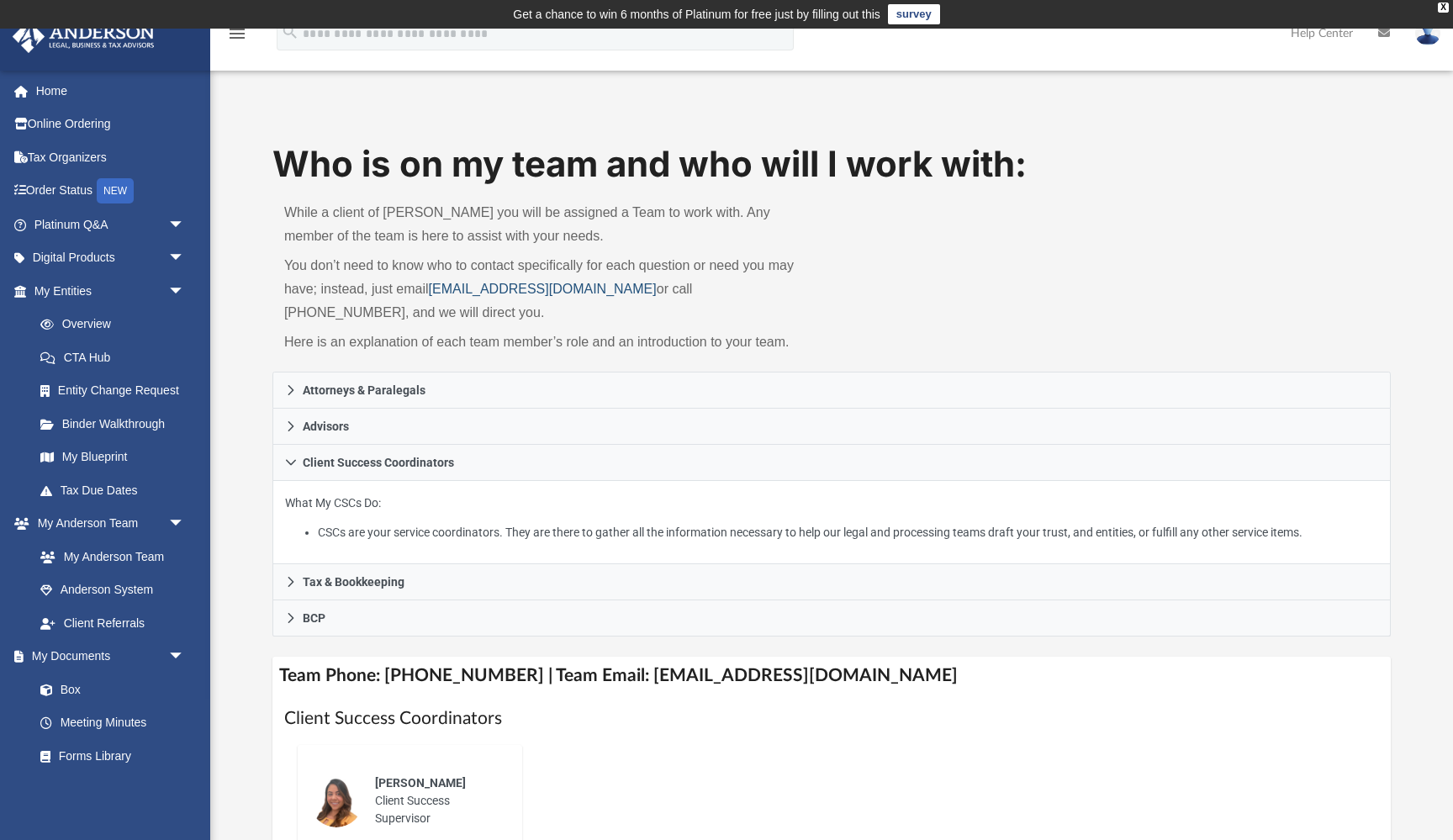
click at [436, 290] on link "myteam@andersonadvisors.com" at bounding box center [542, 289] width 228 height 14
click at [178, 224] on span "arrow_drop_down" at bounding box center [185, 224] width 34 height 35
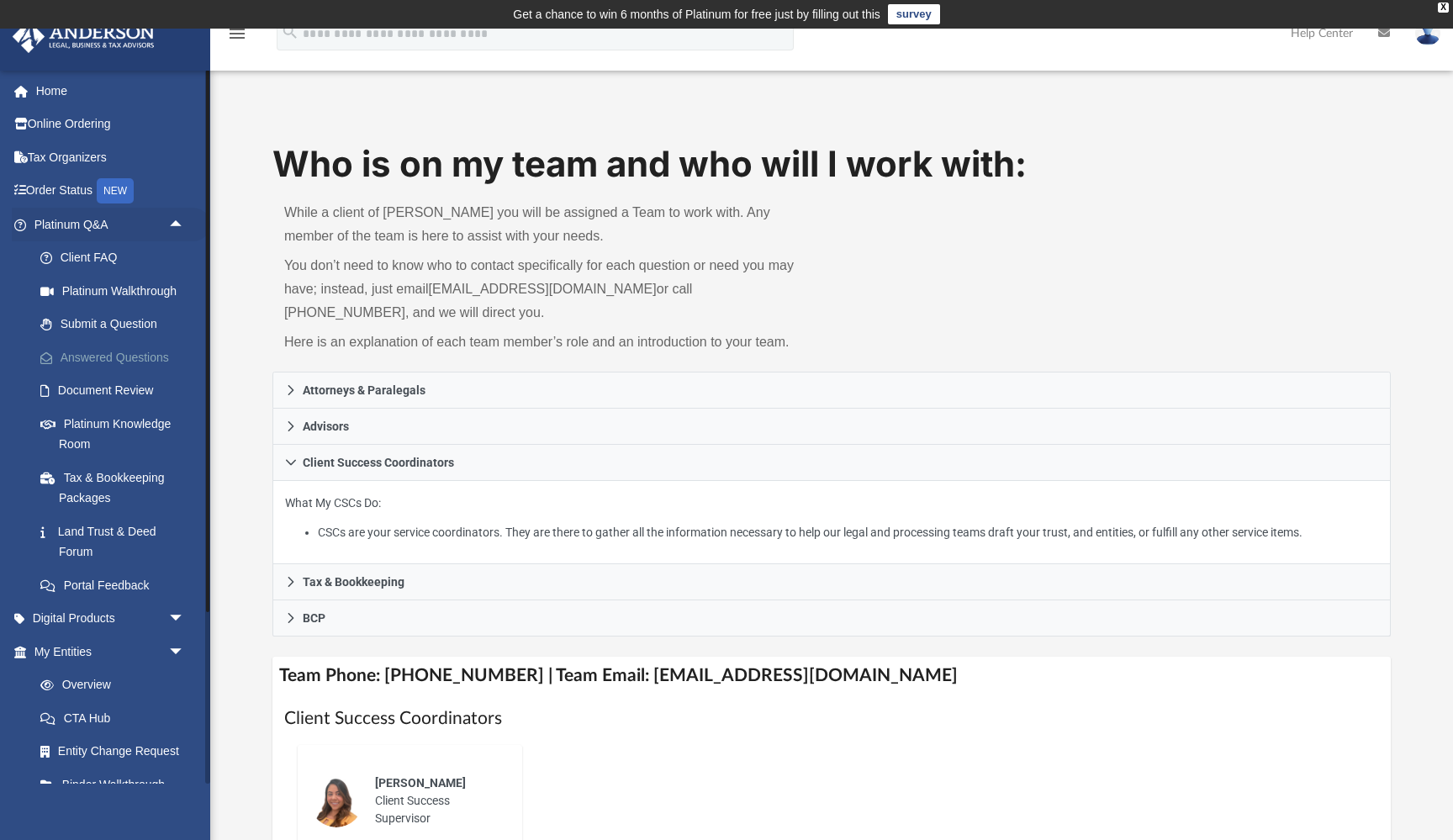
click at [147, 351] on link "Answered Questions" at bounding box center [116, 357] width 187 height 34
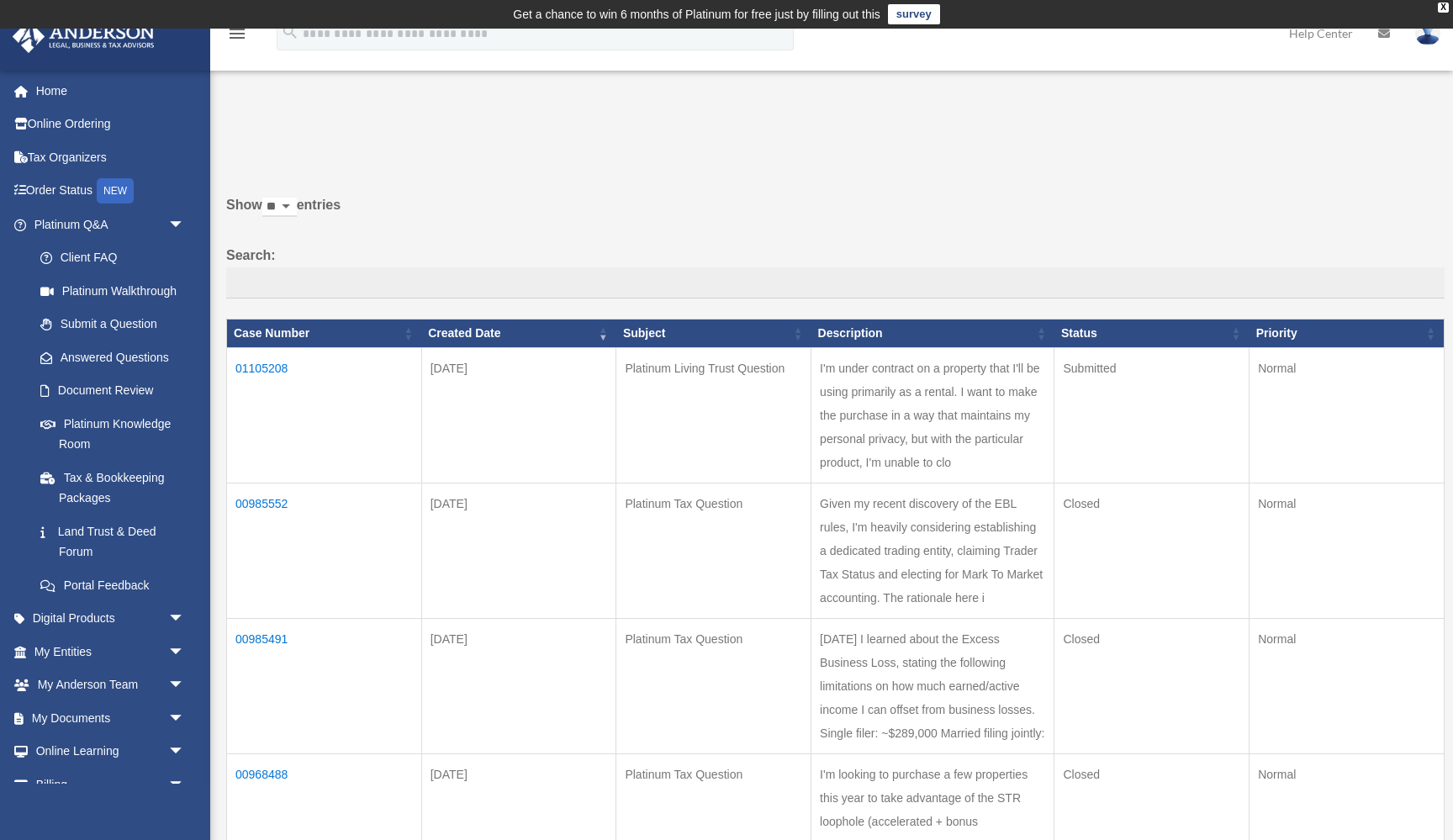
click at [277, 367] on td "01105208" at bounding box center [324, 415] width 195 height 135
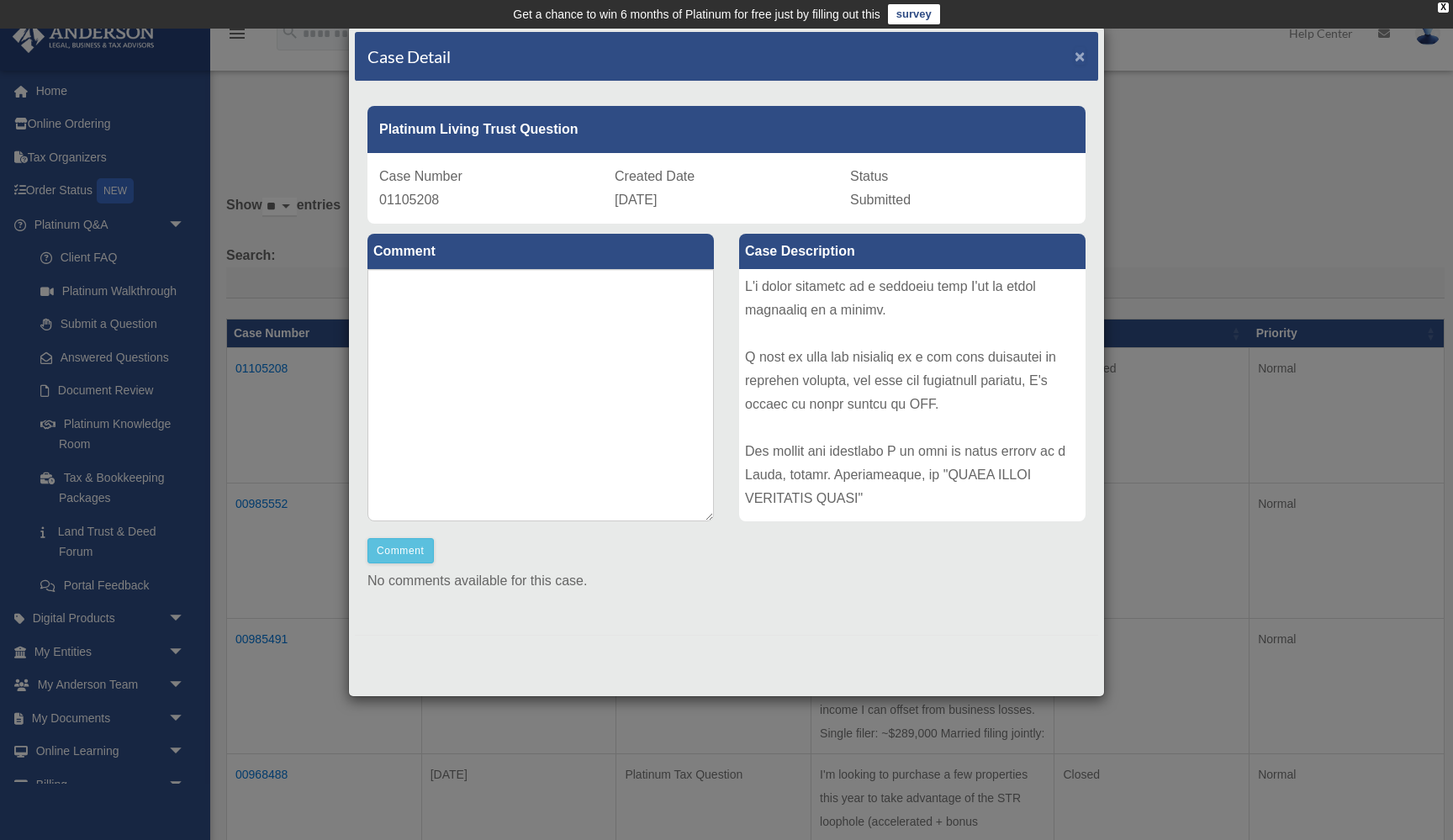
click at [1081, 64] on span "×" at bounding box center [1079, 56] width 11 height 20
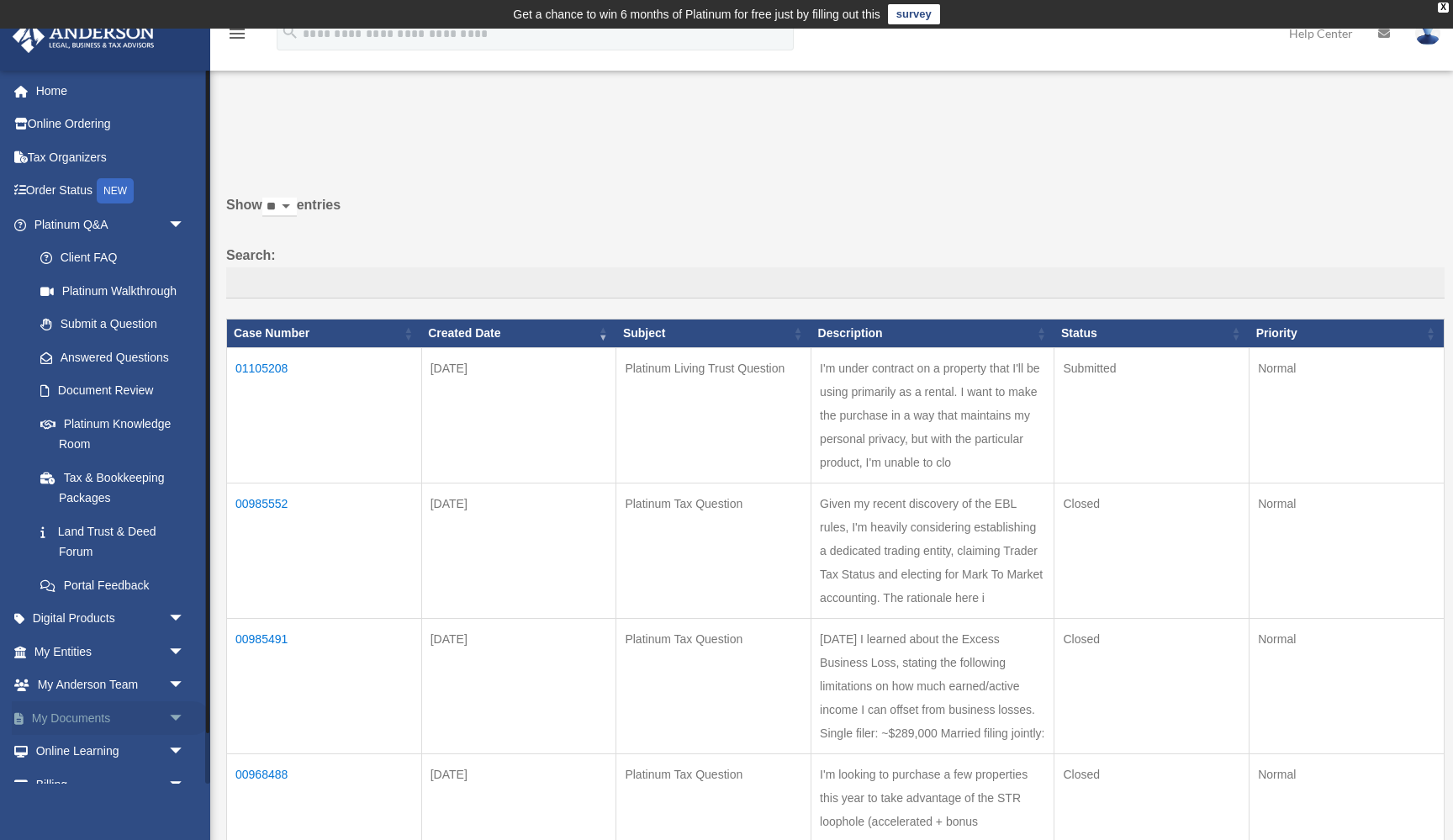
click at [67, 704] on link "My Documents arrow_drop_down" at bounding box center [111, 718] width 198 height 34
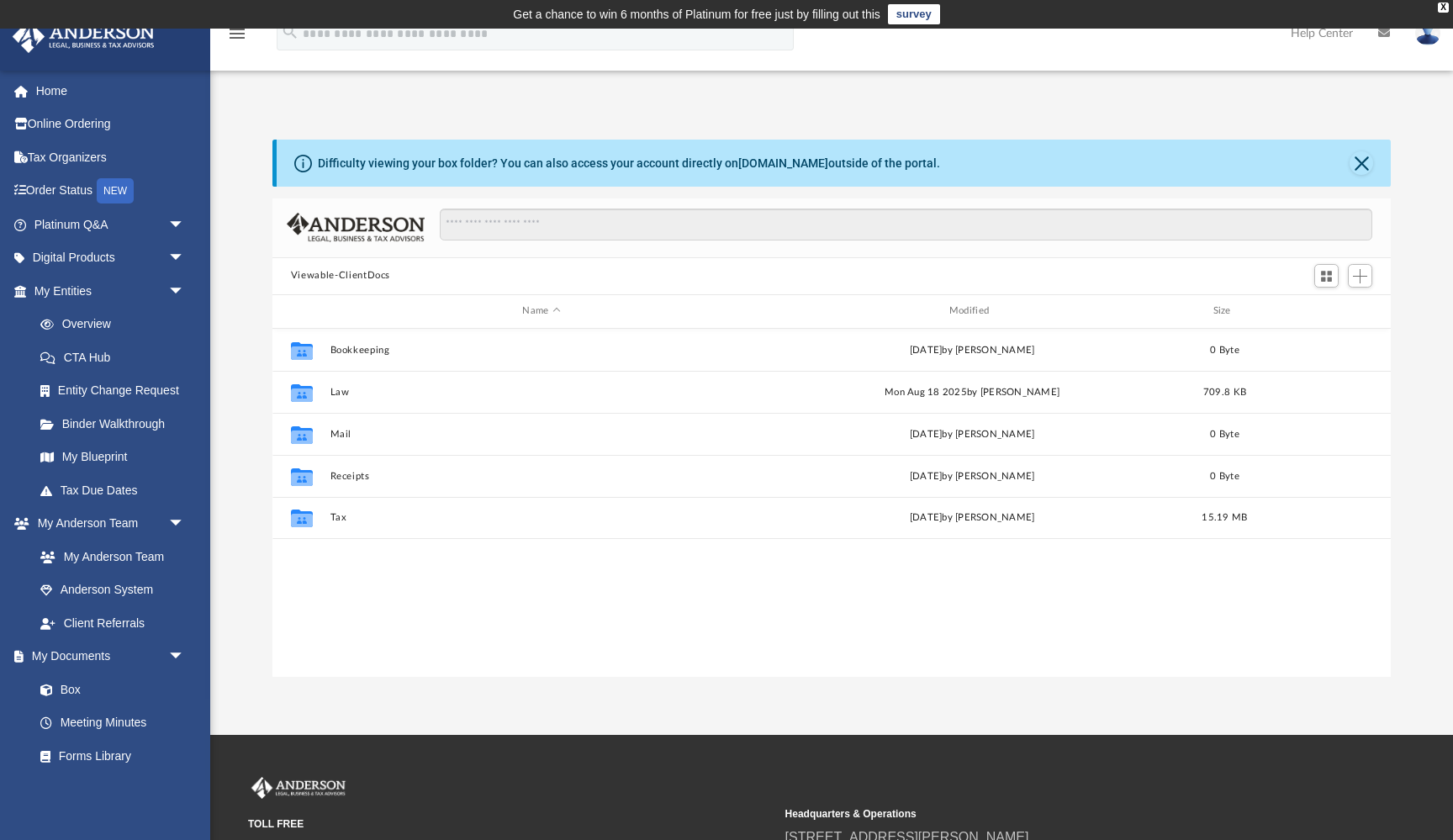
scroll to position [382, 1118]
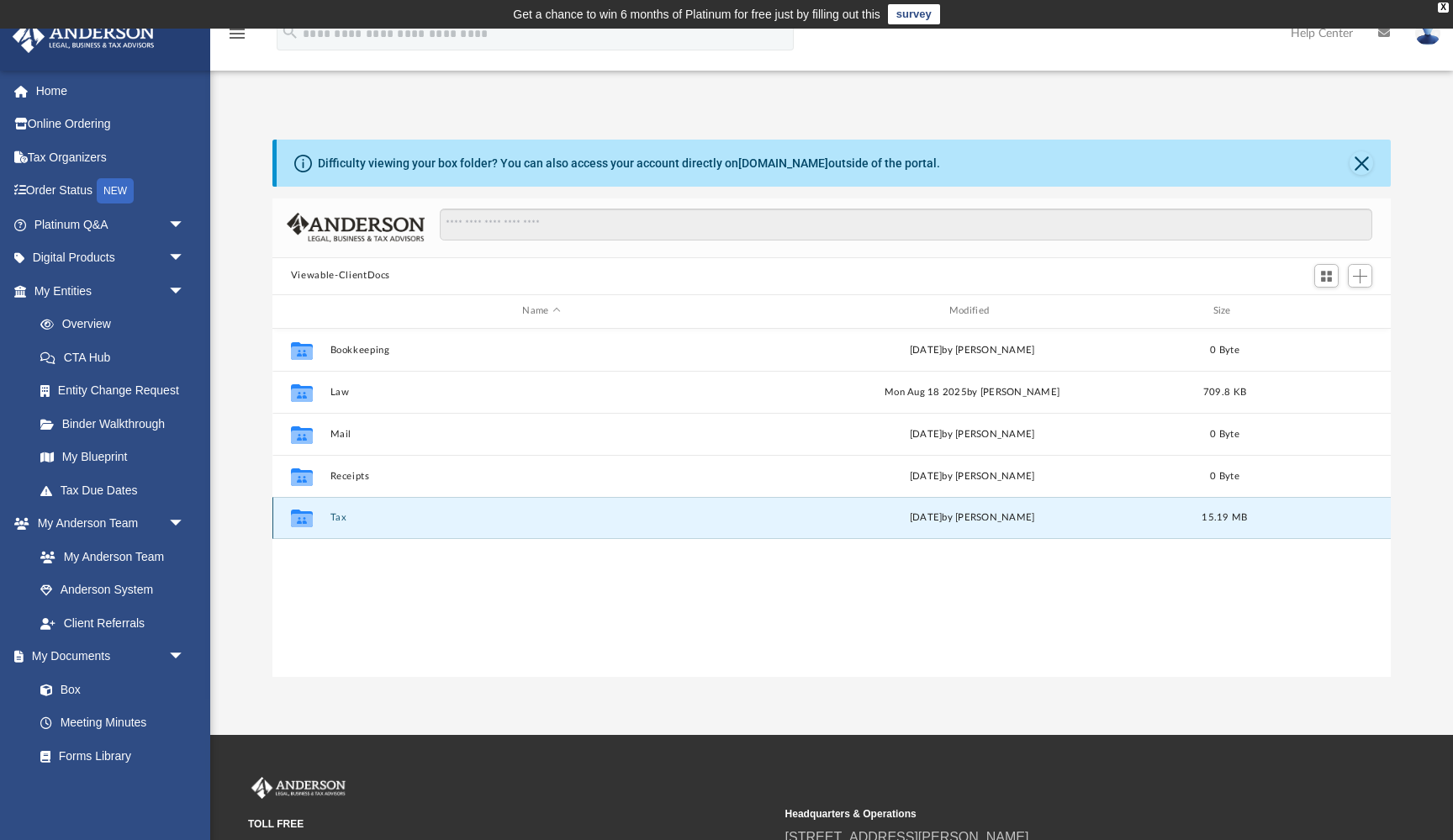
click at [336, 513] on button "Tax" at bounding box center [541, 517] width 423 height 11
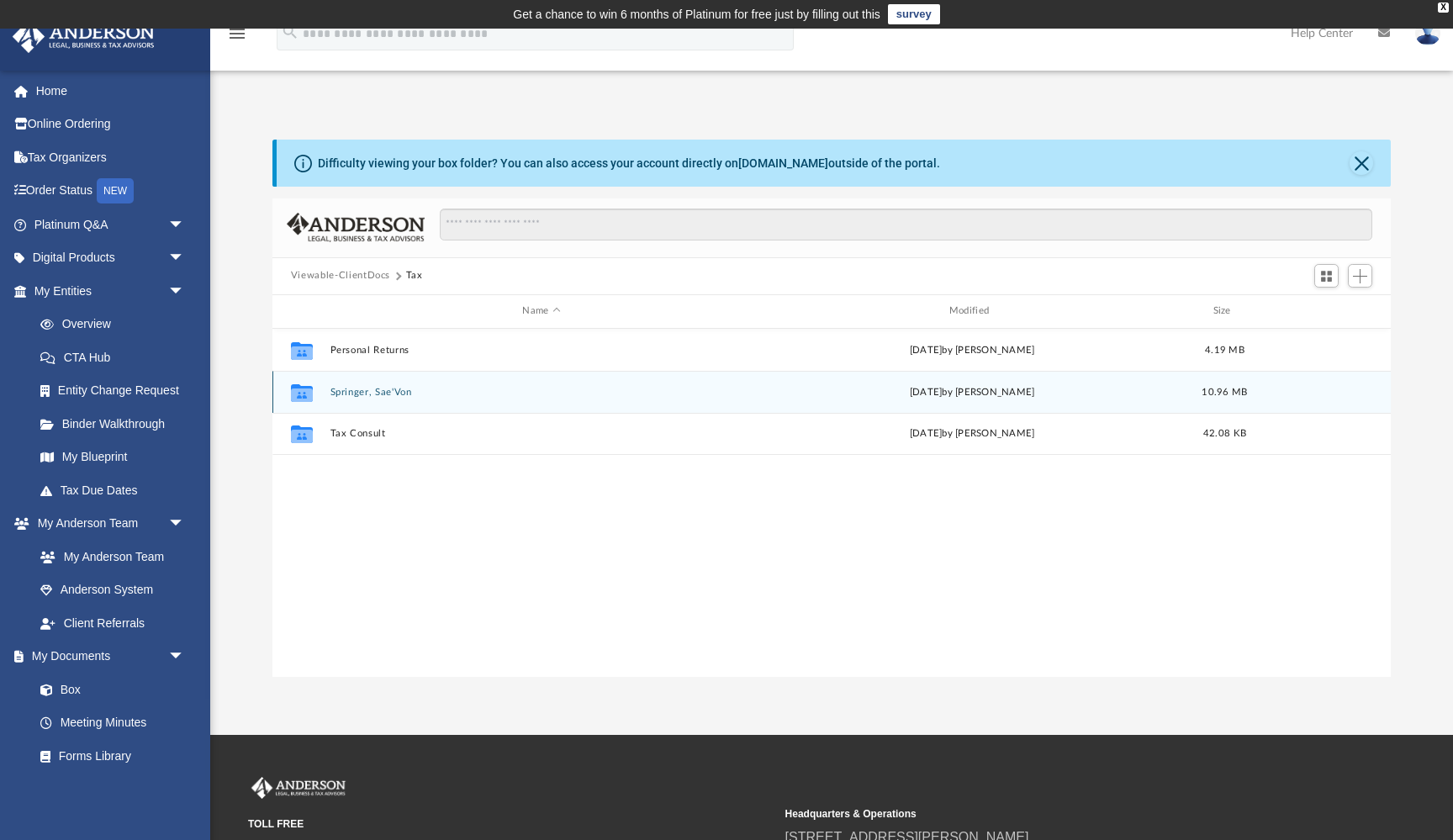
click at [364, 391] on button "Springer, Sae'Von" at bounding box center [541, 392] width 423 height 11
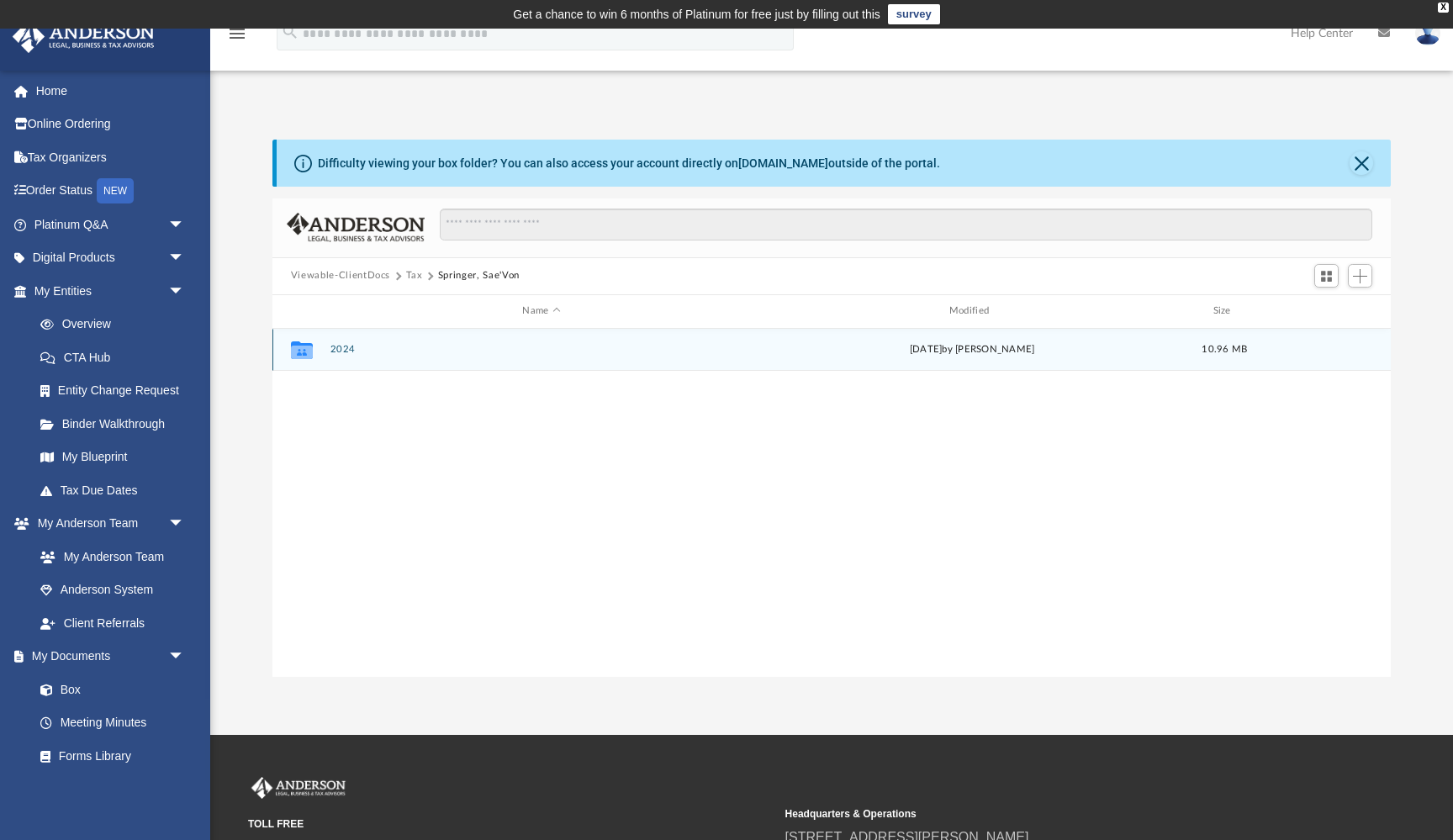
click at [349, 348] on button "2024" at bounding box center [541, 349] width 423 height 11
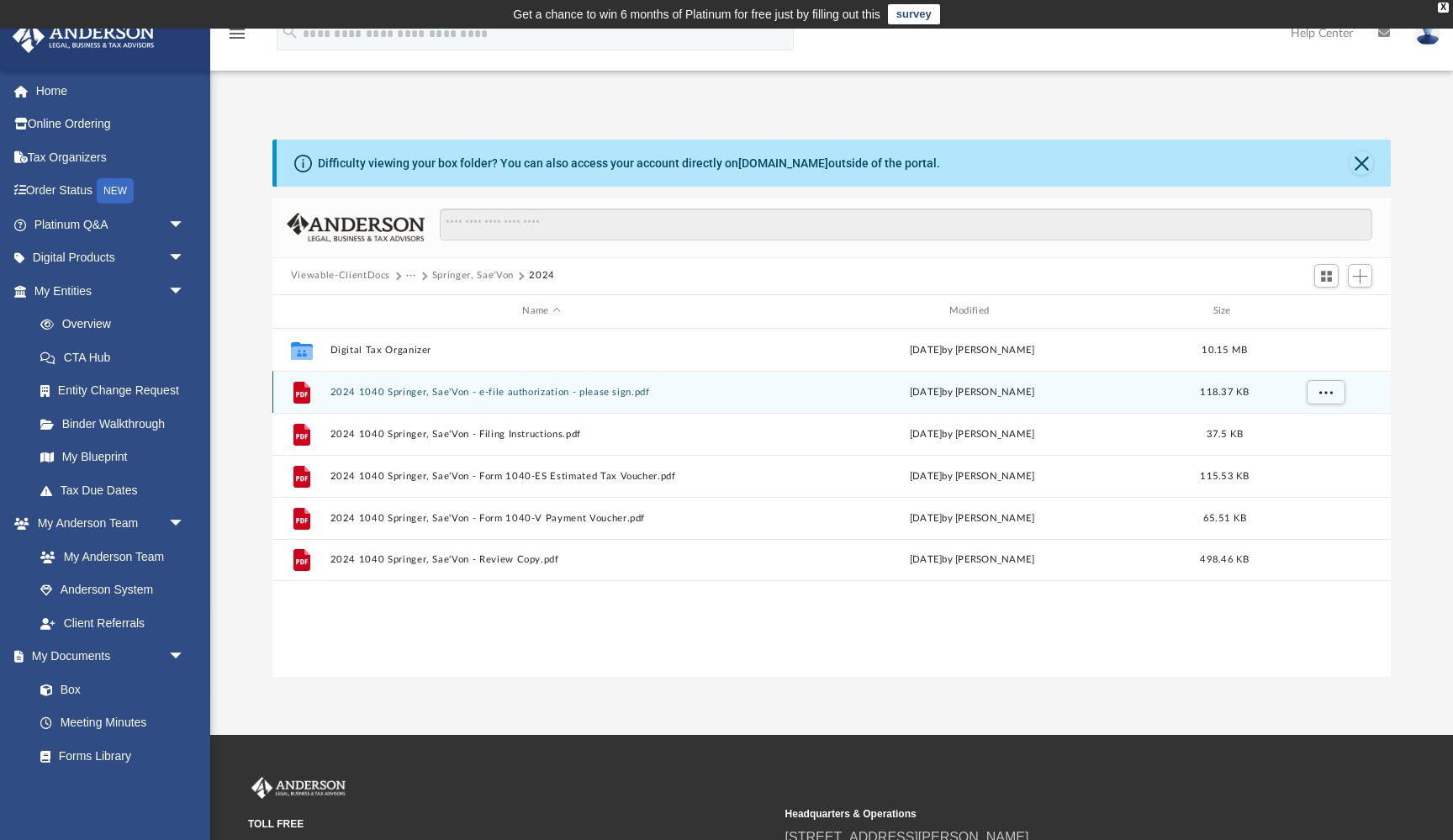
click at [424, 391] on button "2024 1040 Springer, Sae'Von - e-file authorization - please sign.pdf" at bounding box center [541, 392] width 423 height 11
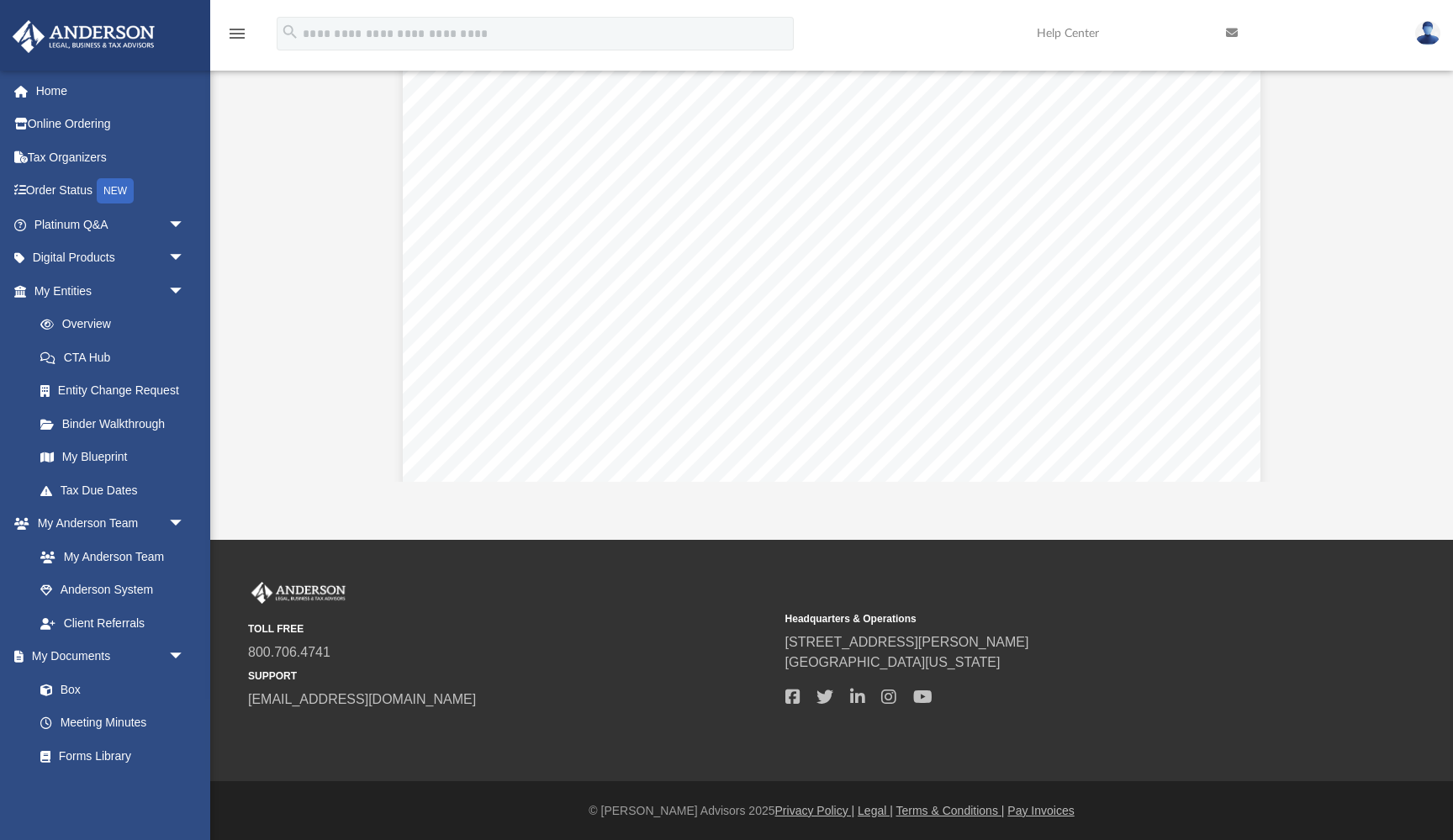
scroll to position [0, 0]
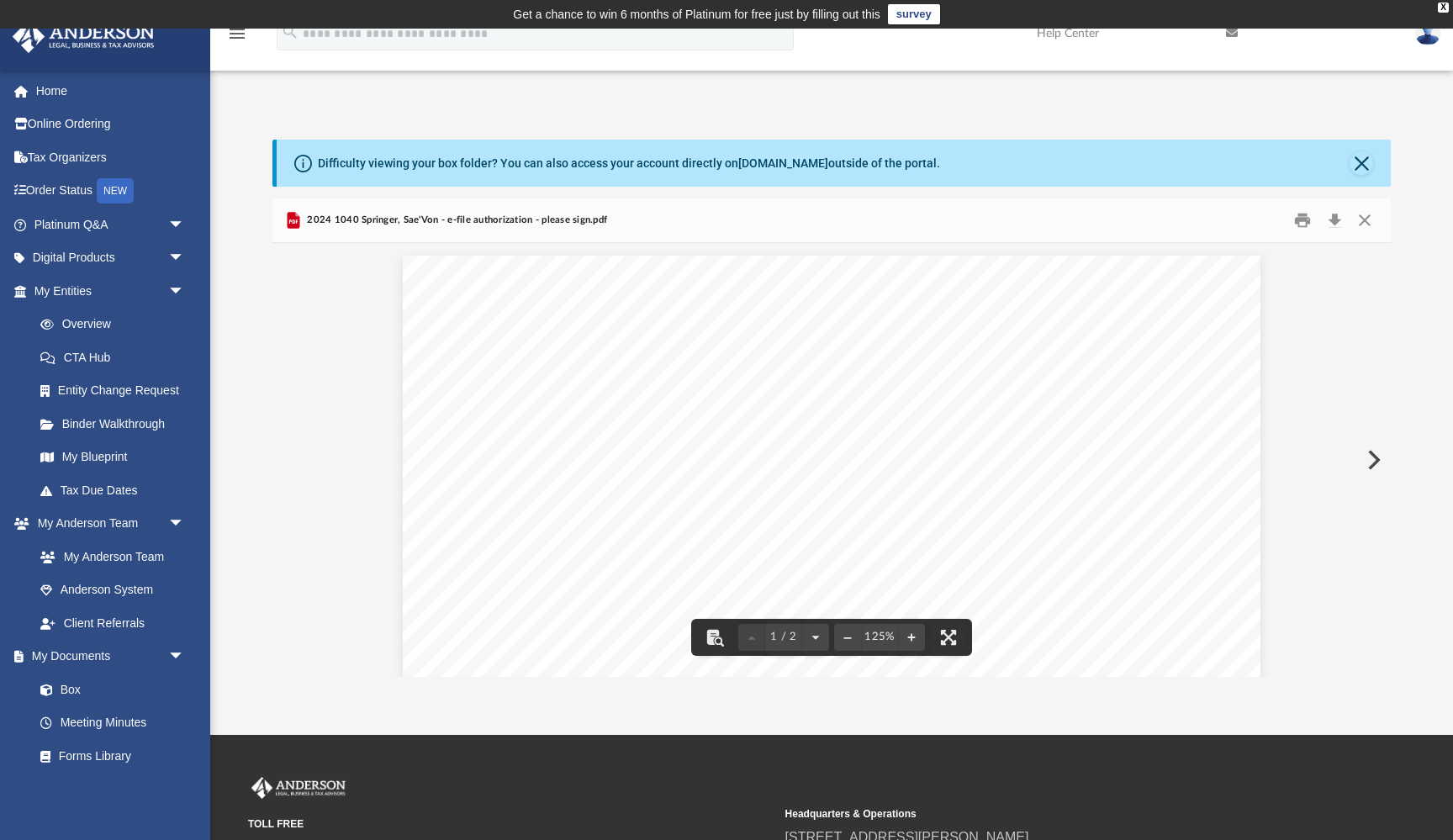
click at [527, 223] on span "2024 1040 Springer, Sae'Von - e-file authorization - please sign.pdf" at bounding box center [456, 220] width 304 height 15
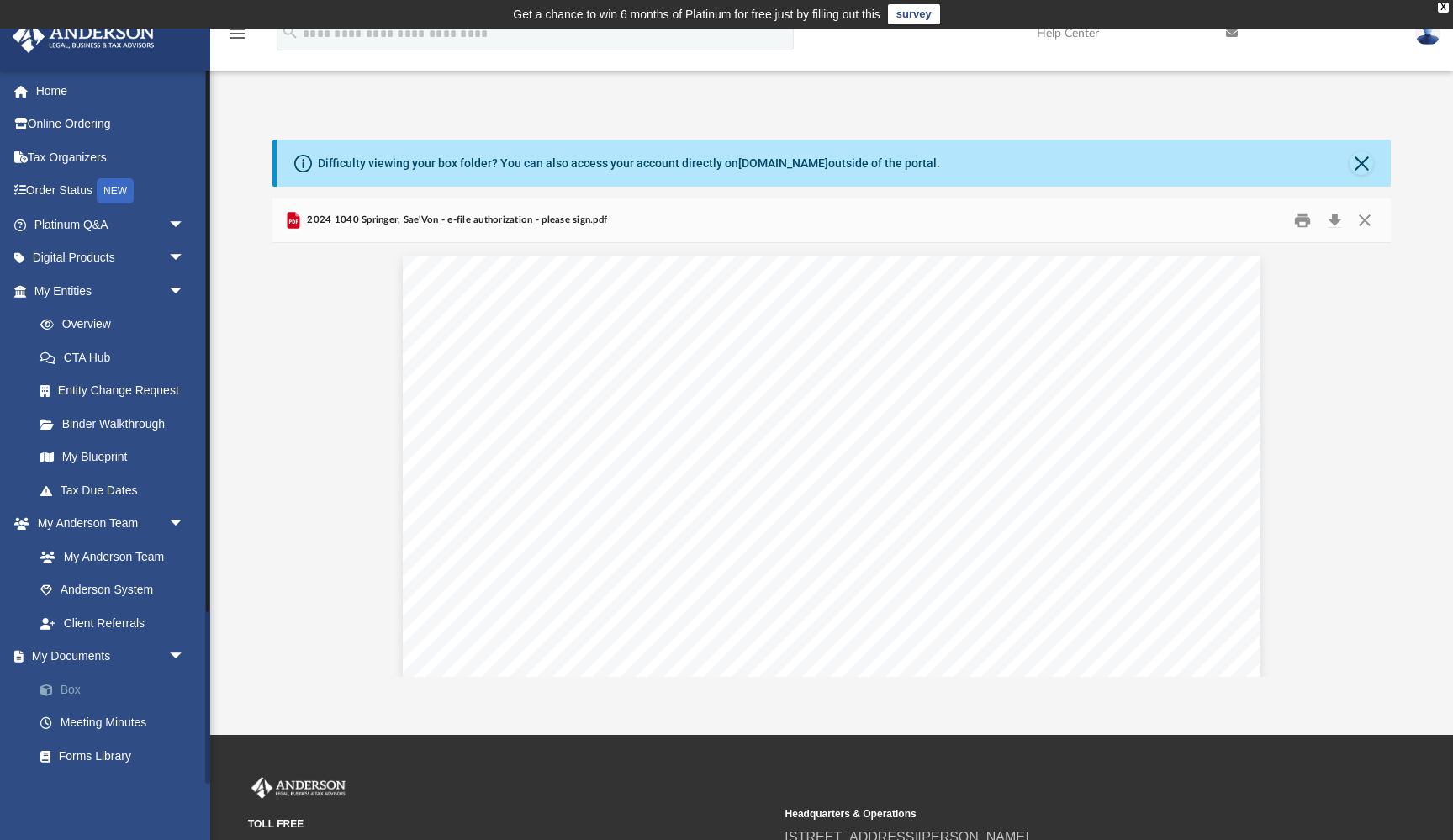
click at [67, 684] on link "Box" at bounding box center [116, 690] width 187 height 34
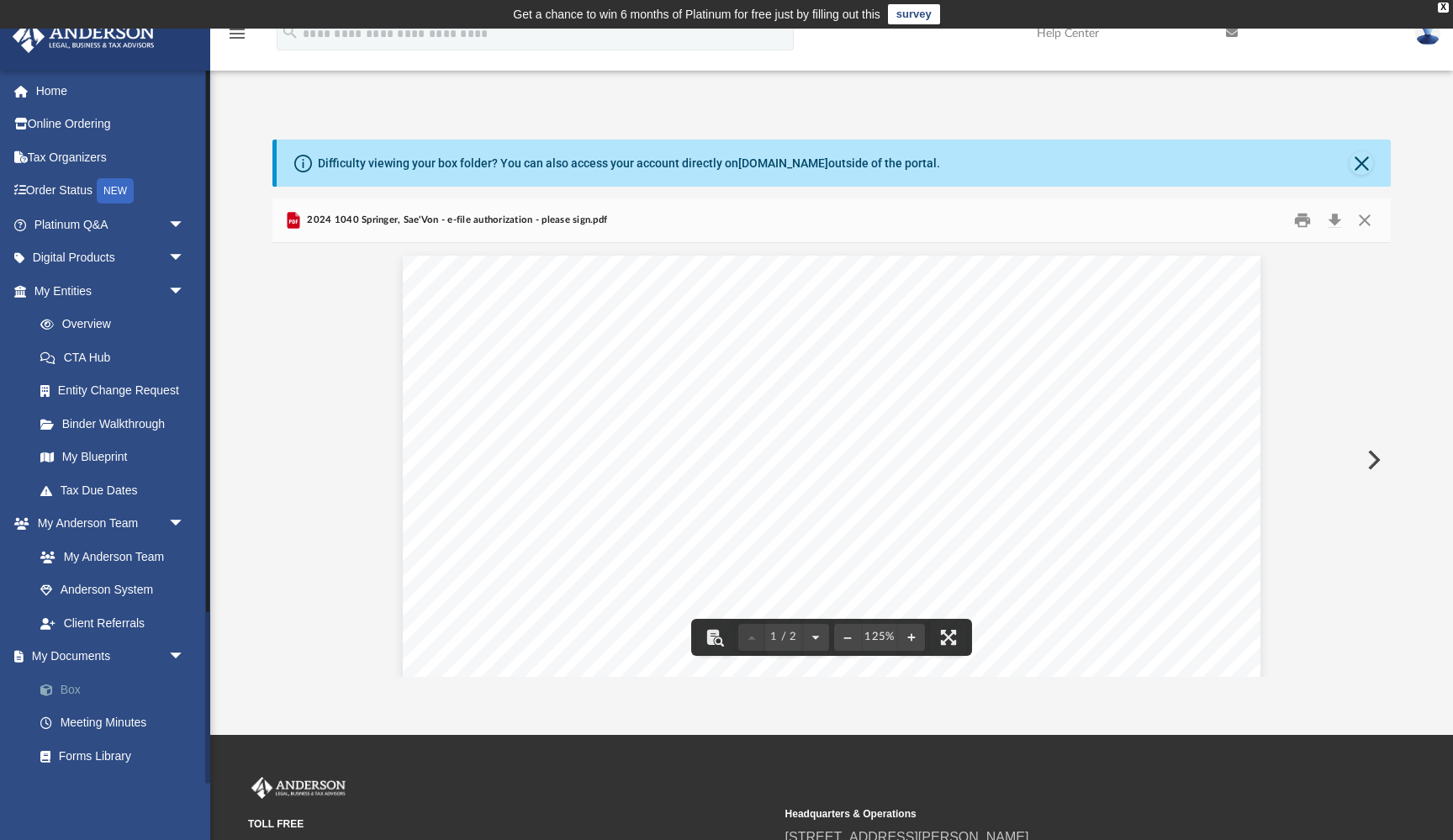
click at [76, 693] on link "Box" at bounding box center [116, 690] width 187 height 34
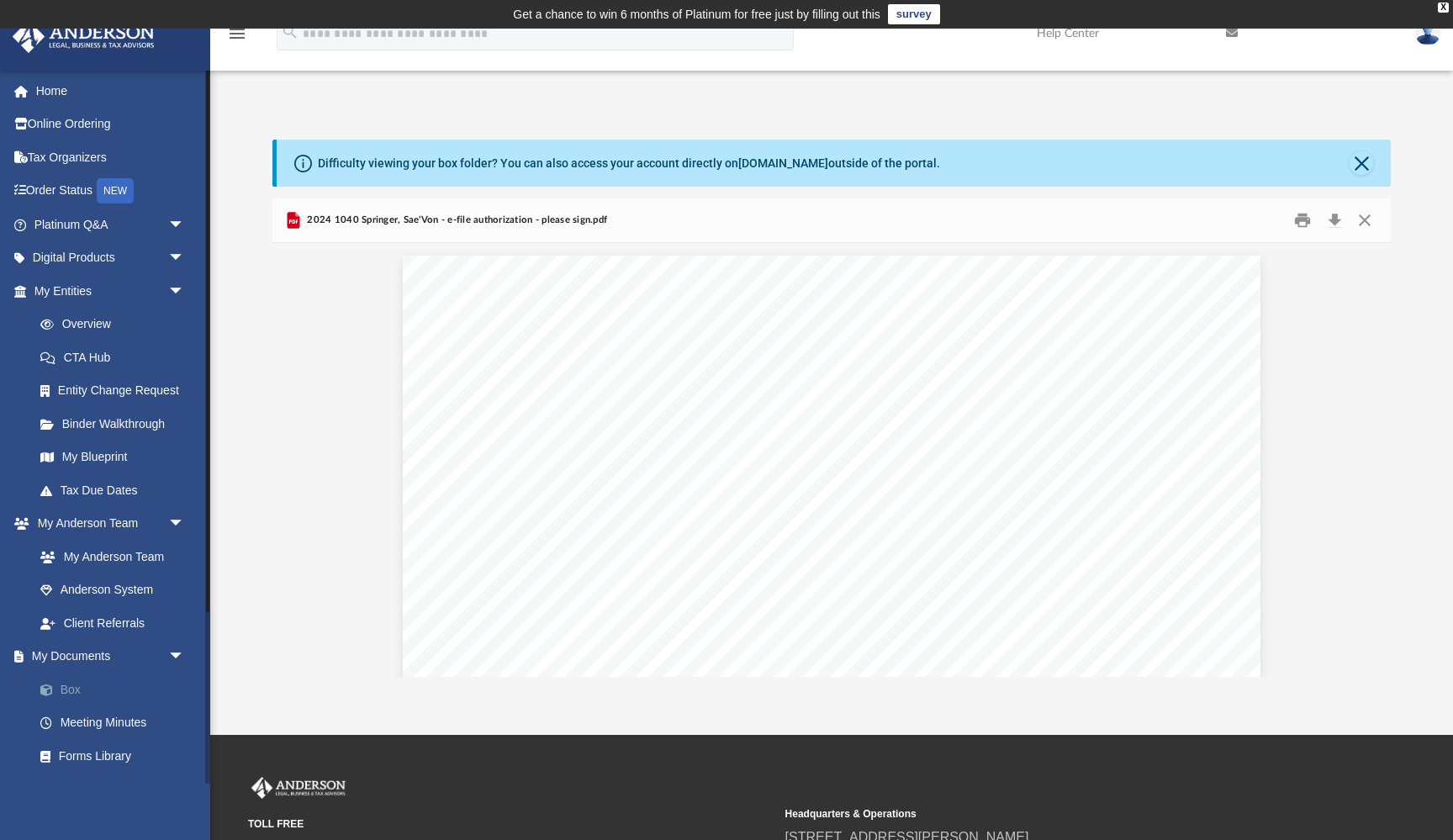
click at [73, 689] on link "Box" at bounding box center [116, 690] width 187 height 34
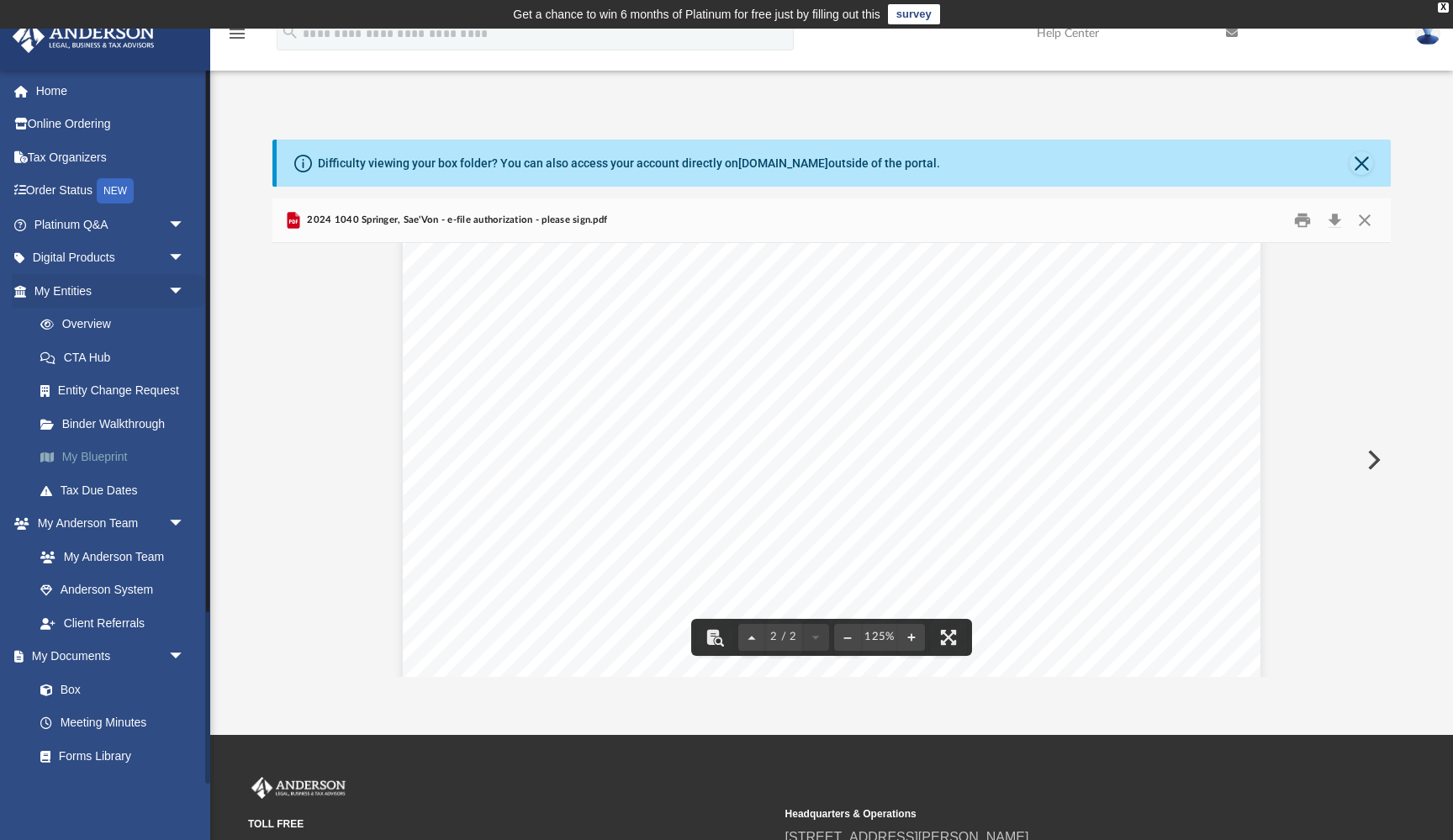
click at [117, 462] on link "My Blueprint" at bounding box center [116, 458] width 187 height 34
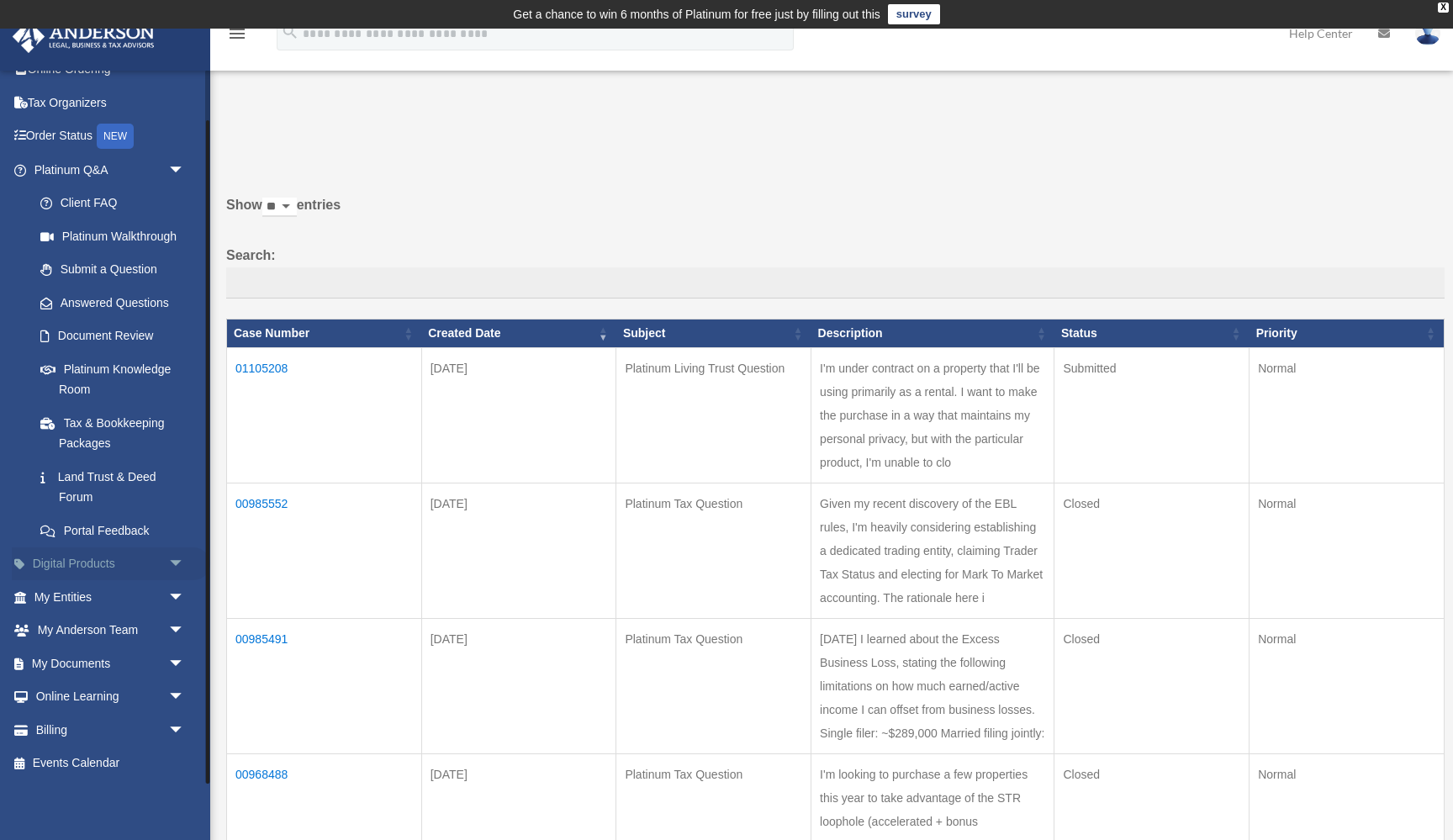
scroll to position [3, 0]
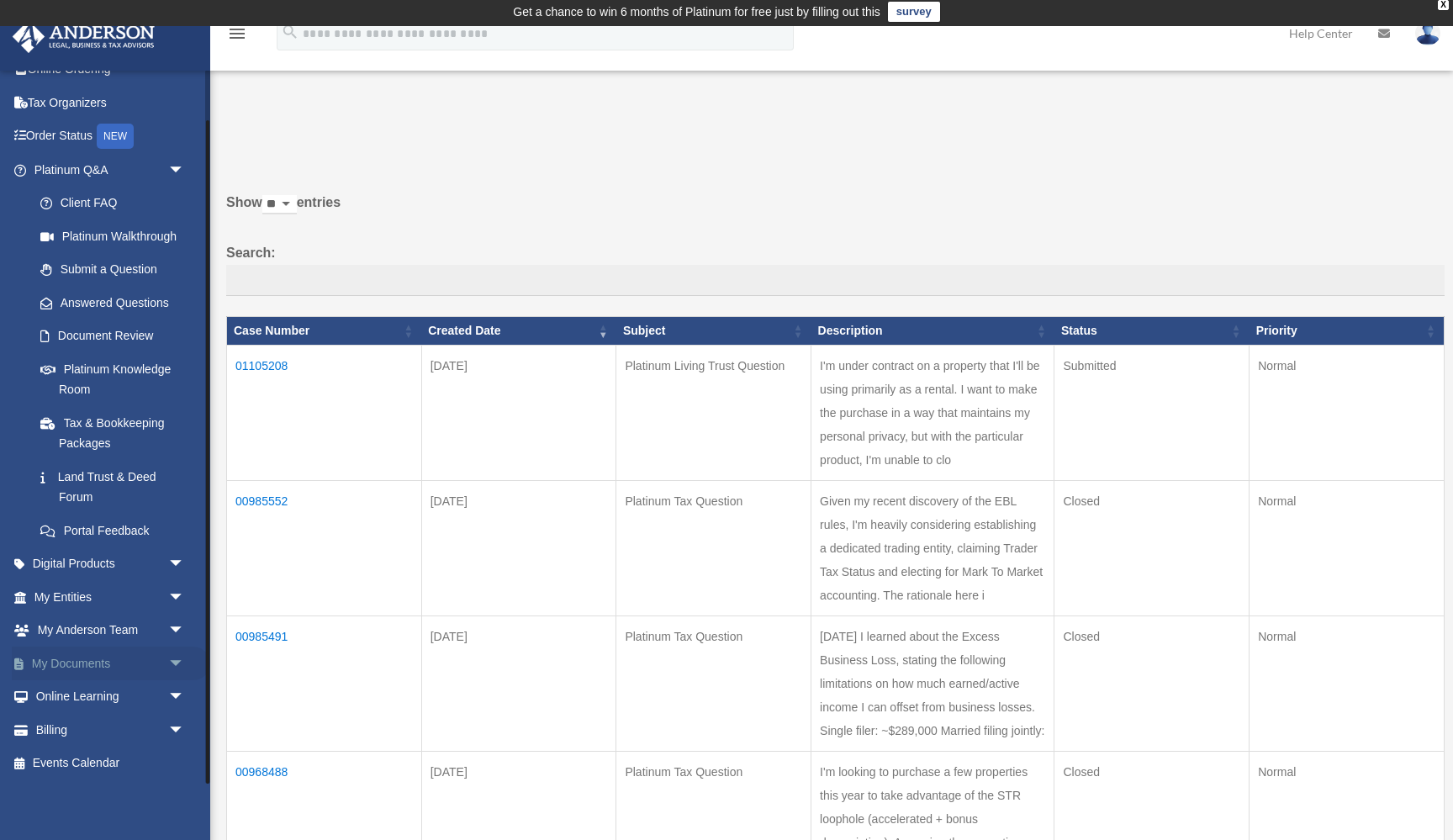
click at [172, 667] on span "arrow_drop_down" at bounding box center [185, 663] width 34 height 35
click at [62, 700] on link "Box" at bounding box center [116, 697] width 187 height 34
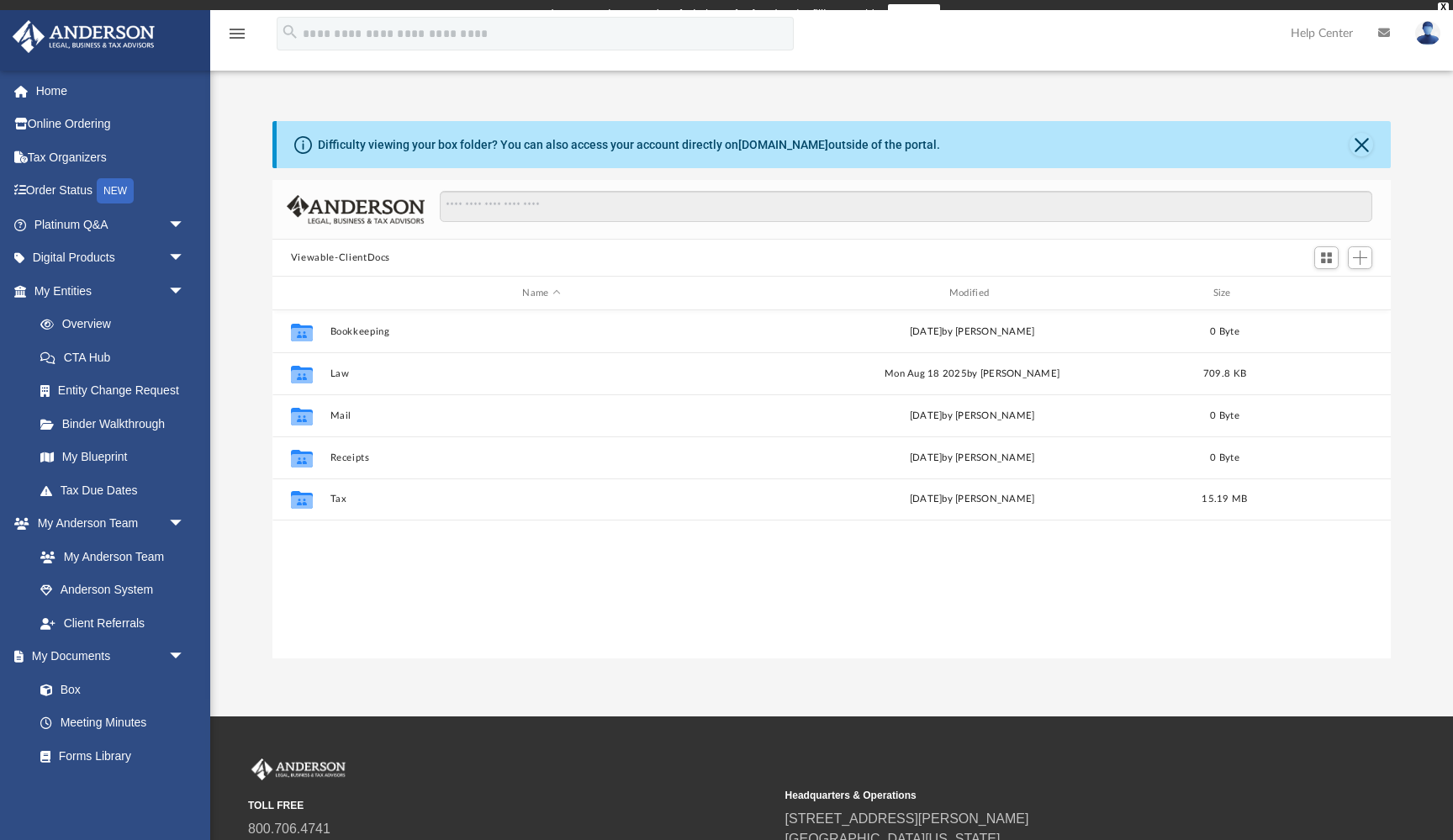
scroll to position [382, 1118]
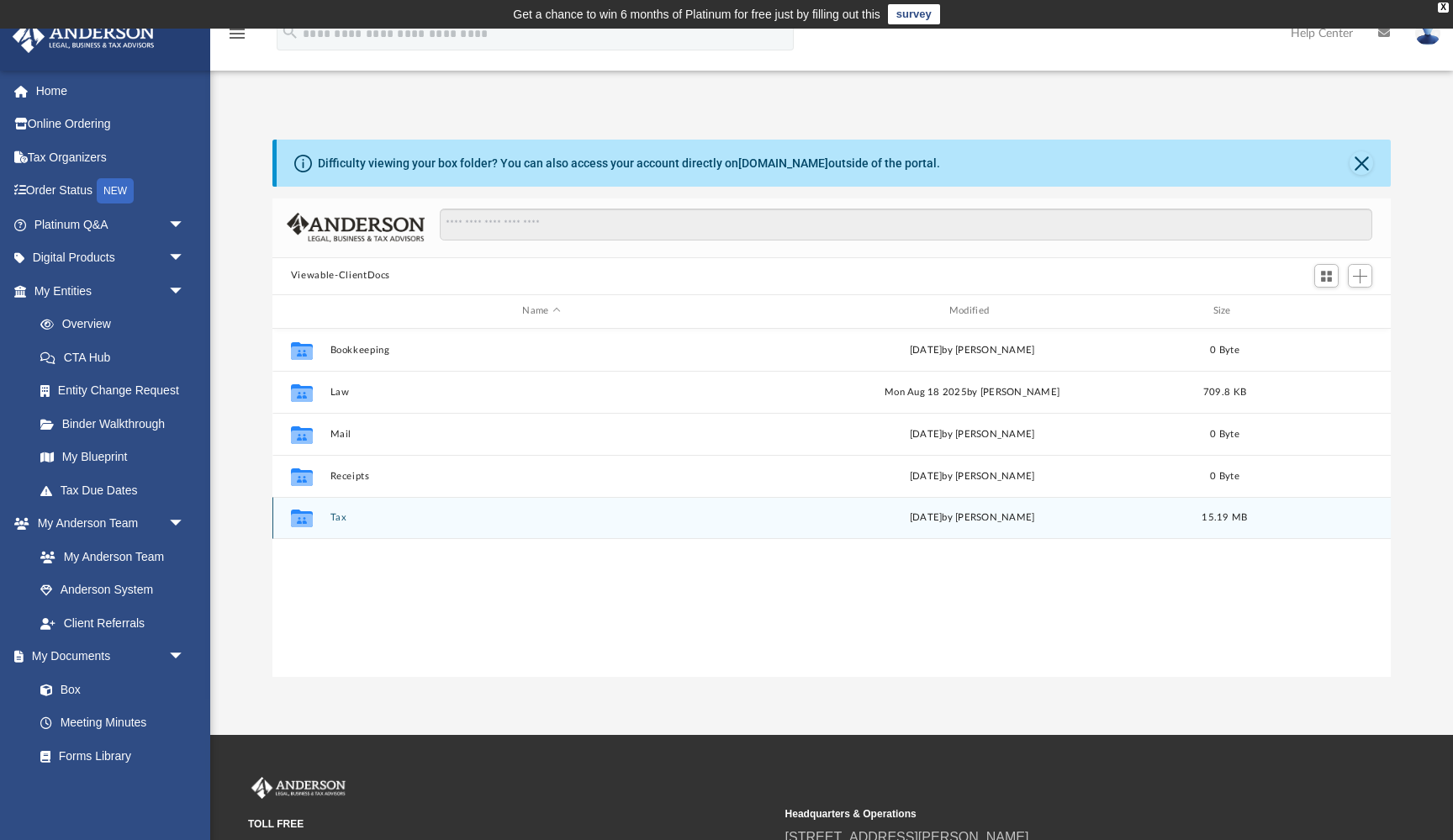
click at [340, 517] on button "Tax" at bounding box center [541, 517] width 423 height 11
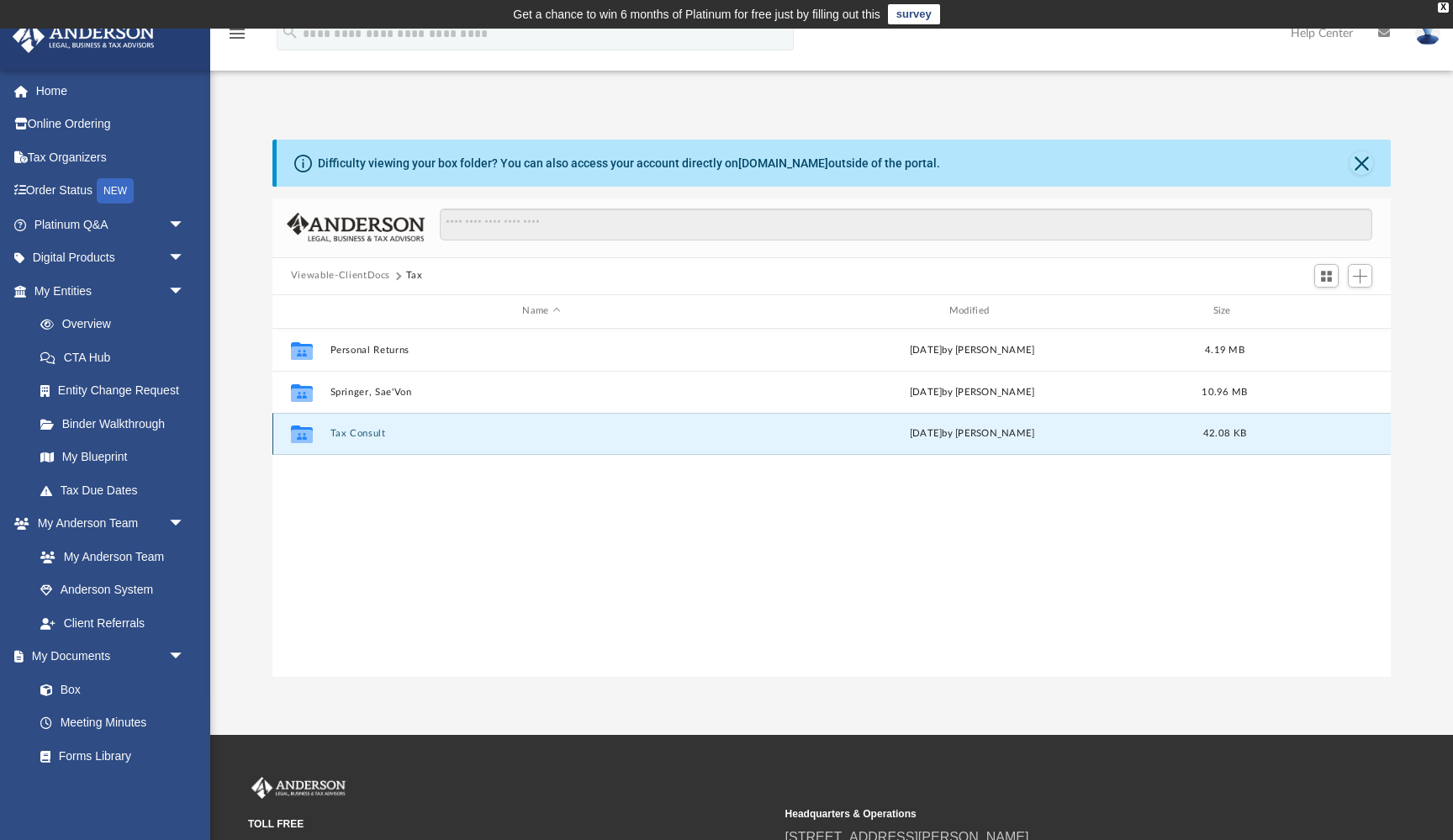
click at [373, 434] on button "Tax Consult" at bounding box center [541, 433] width 423 height 11
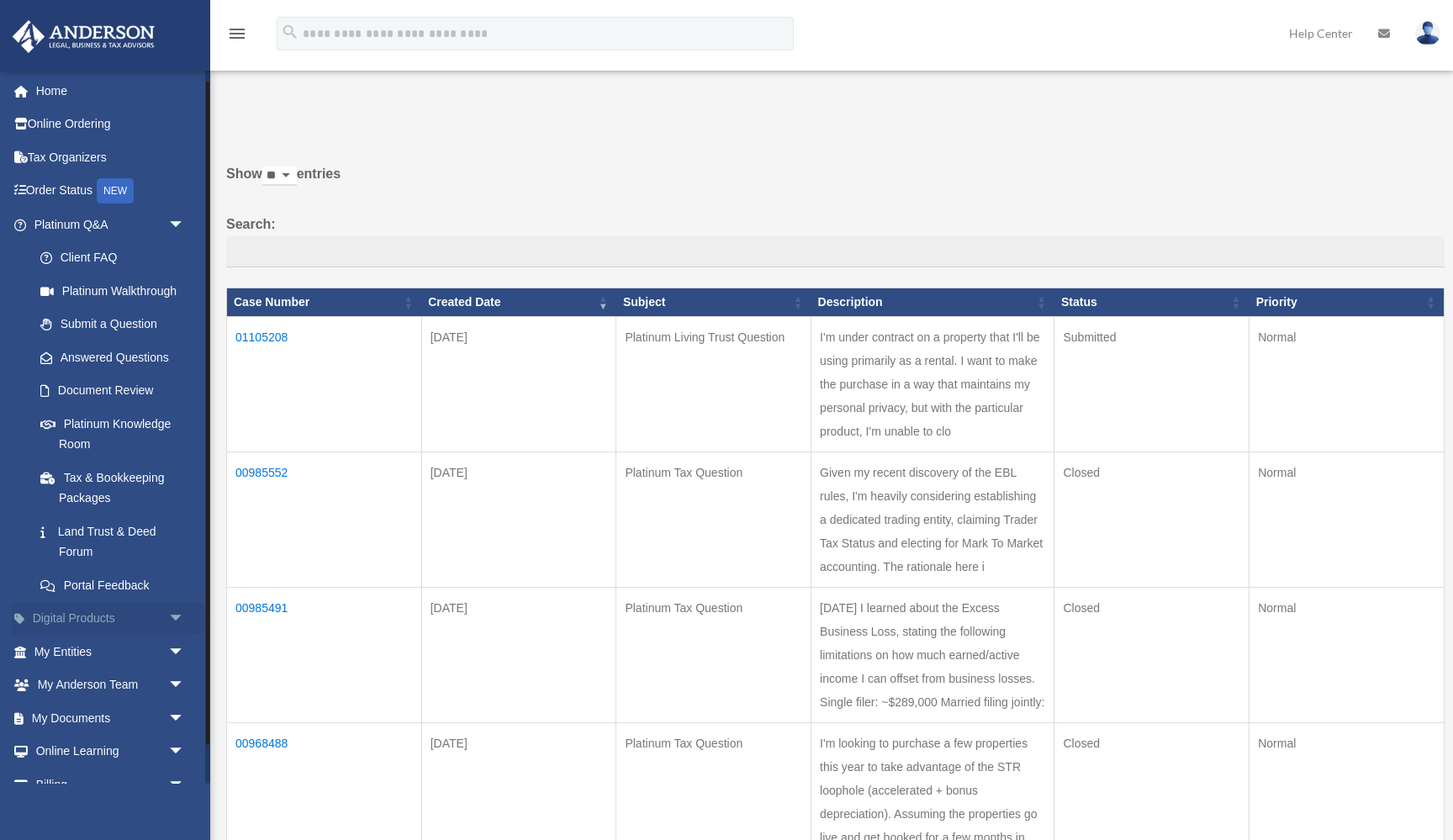
scroll to position [55, 0]
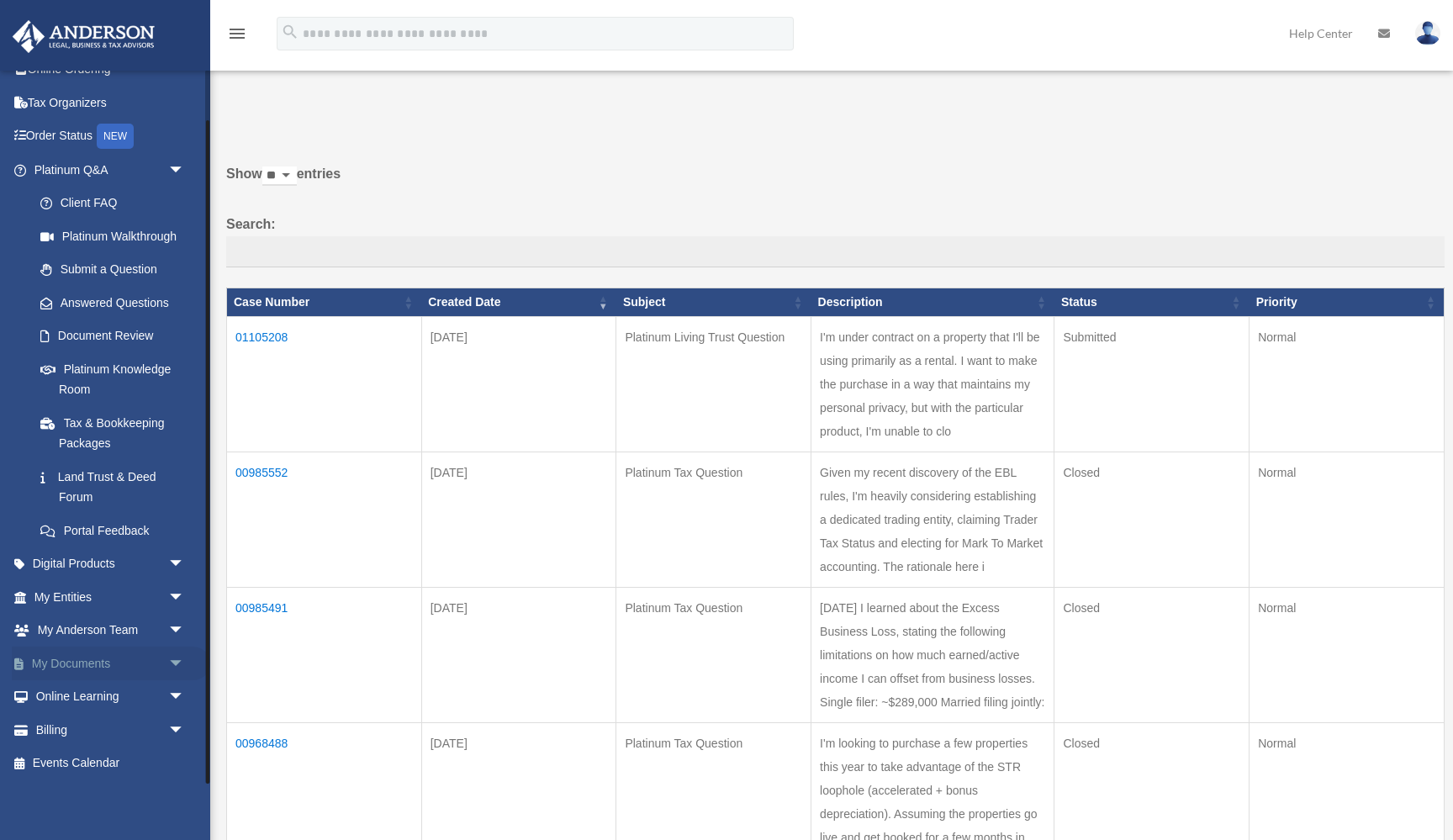
click at [178, 659] on span "arrow_drop_down" at bounding box center [185, 663] width 34 height 35
click at [76, 702] on link "Box" at bounding box center [116, 697] width 187 height 34
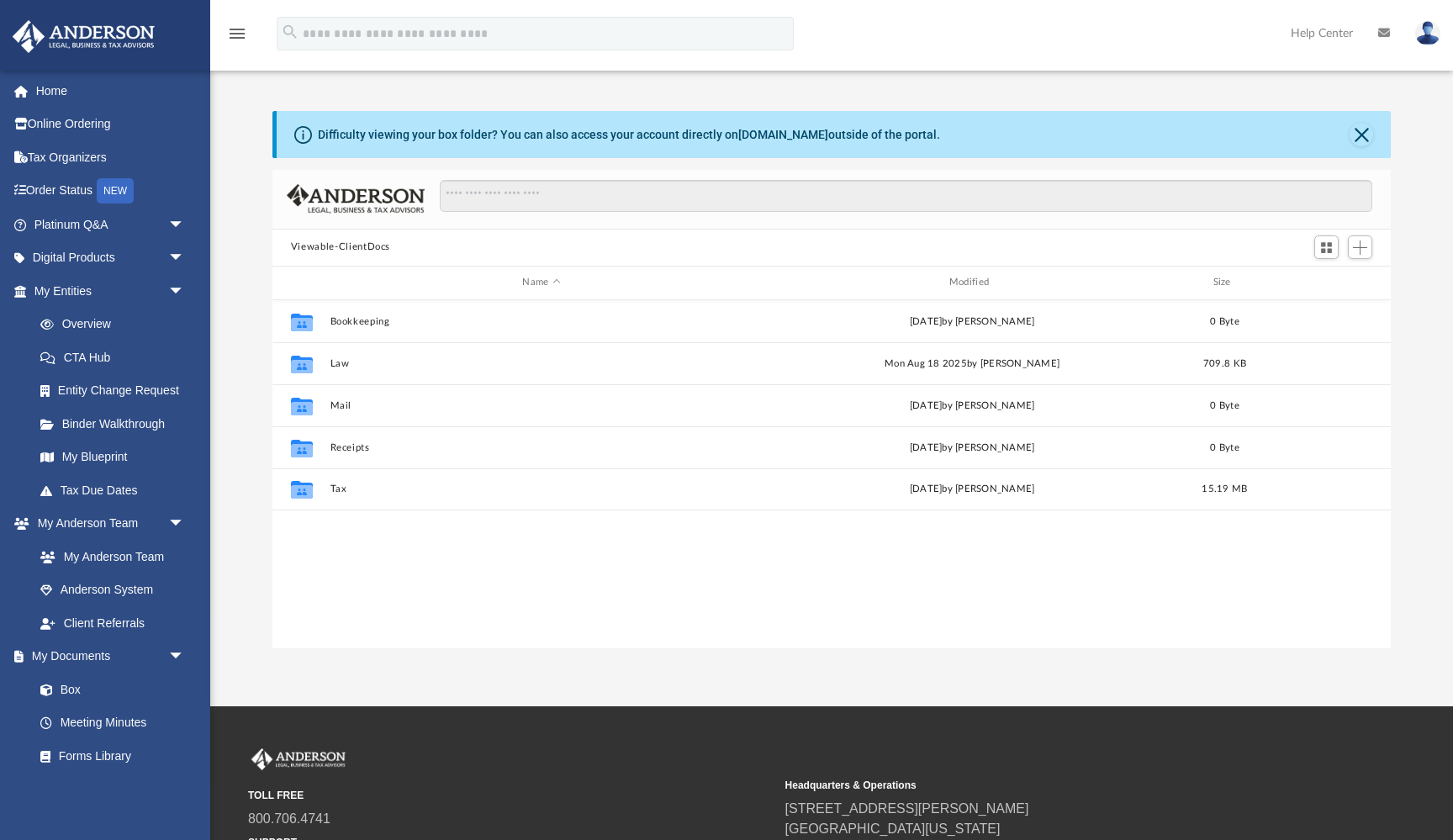
scroll to position [382, 1118]
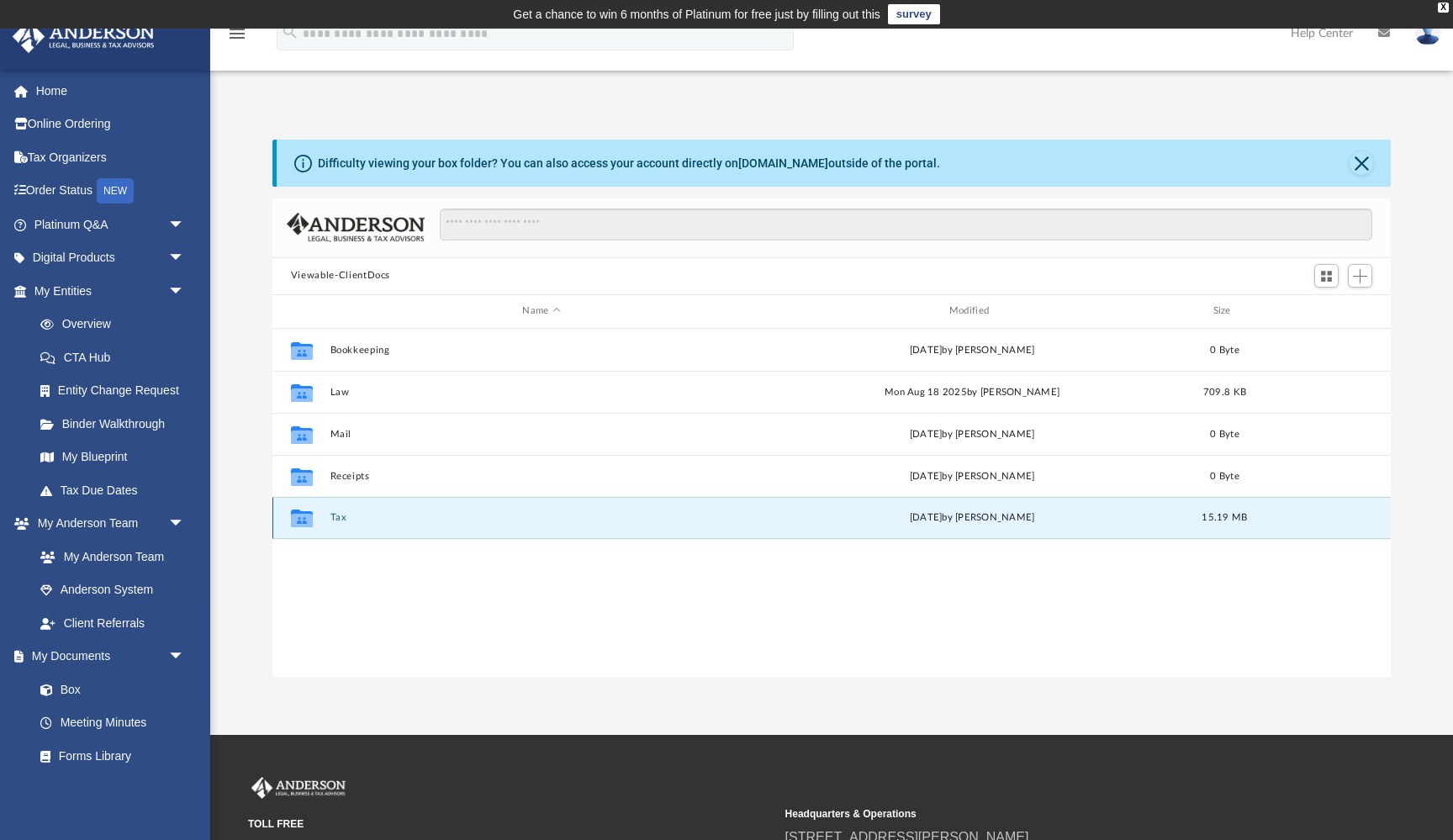
click at [336, 517] on button "Tax" at bounding box center [541, 517] width 423 height 11
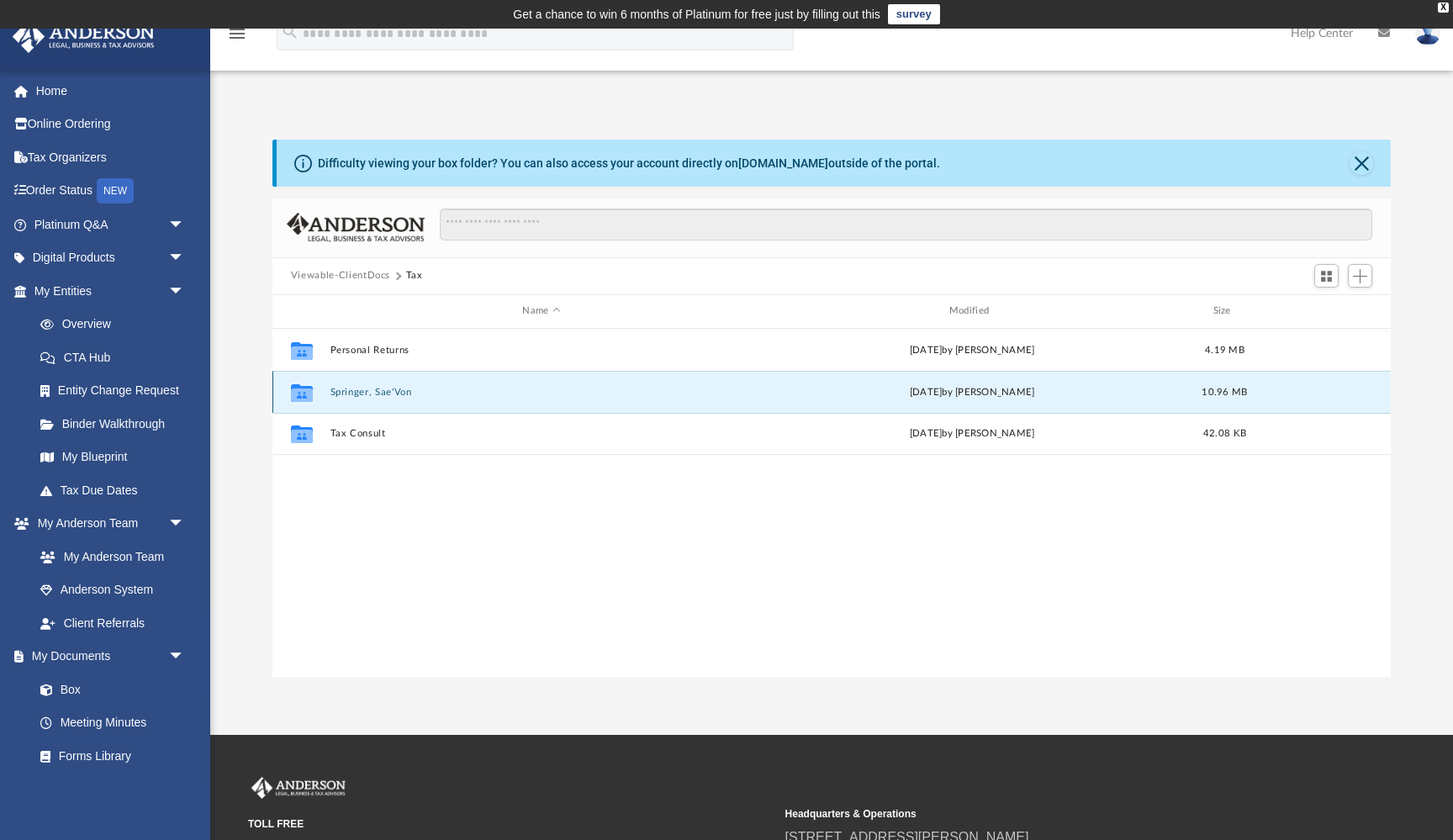
click at [391, 388] on button "Springer, Sae'Von" at bounding box center [541, 392] width 423 height 11
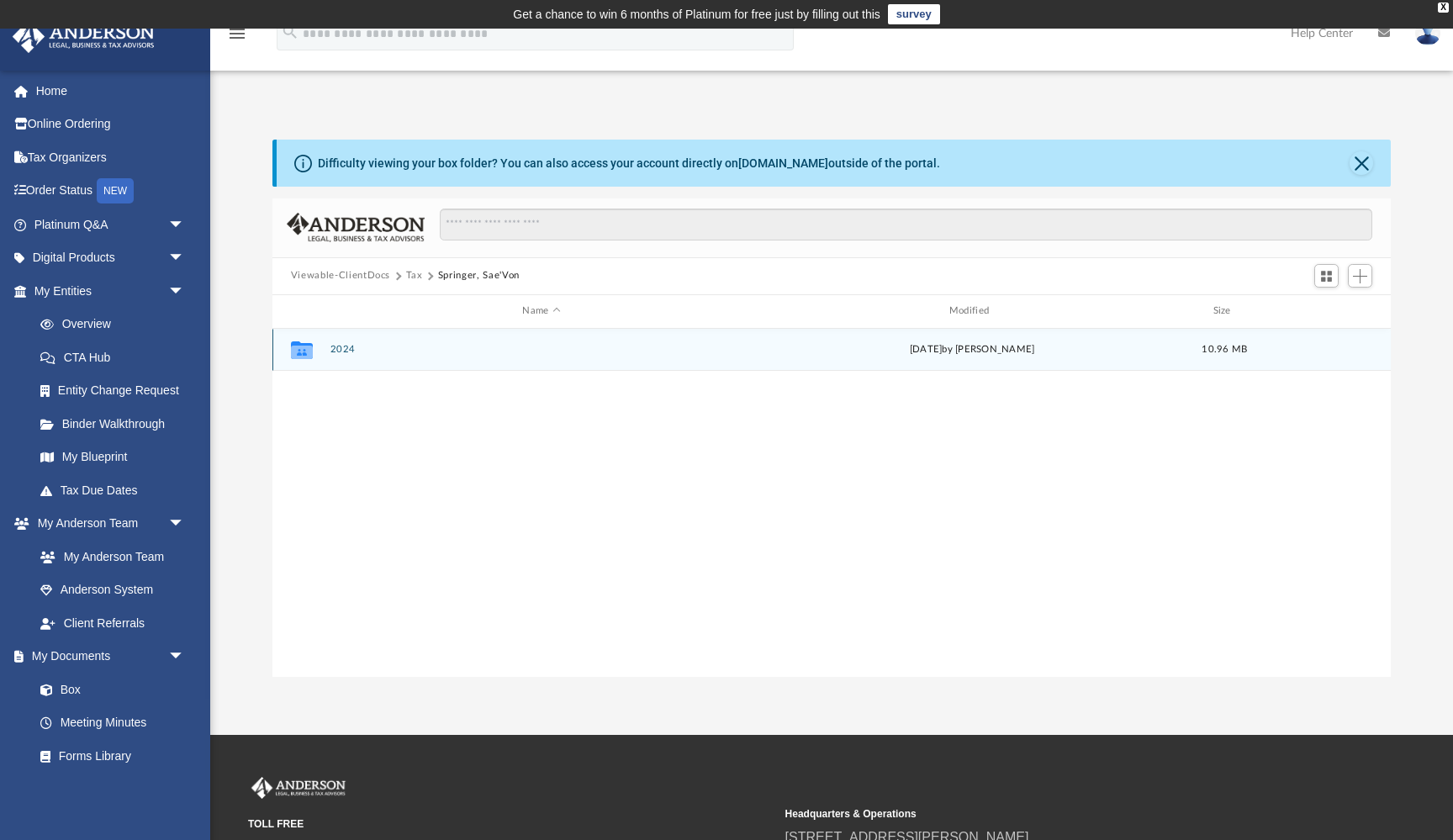
click at [569, 350] on button "2024" at bounding box center [541, 349] width 423 height 11
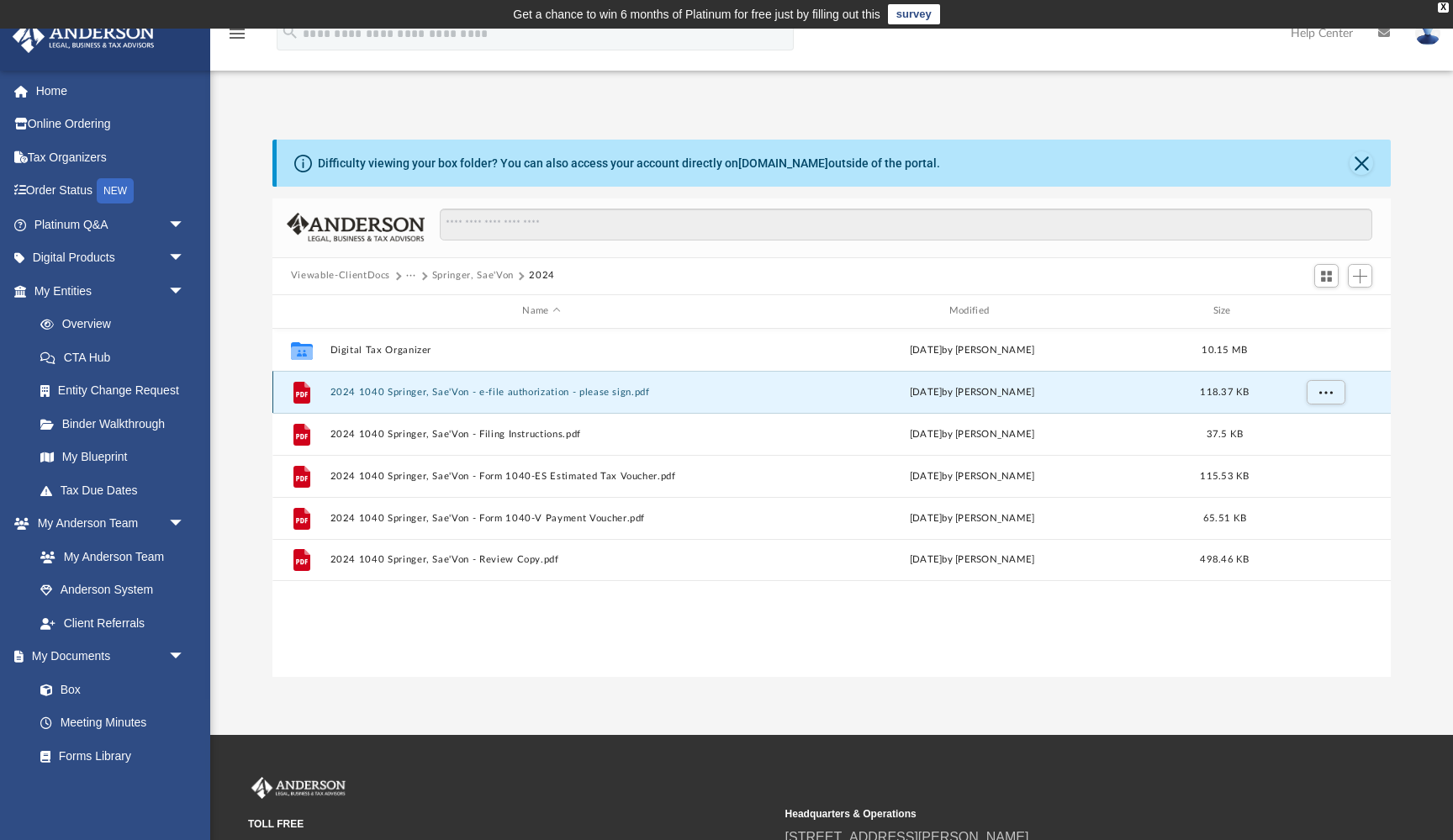
click at [566, 391] on button "2024 1040 Springer, Sae'Von - e-file authorization - please sign.pdf" at bounding box center [541, 392] width 423 height 11
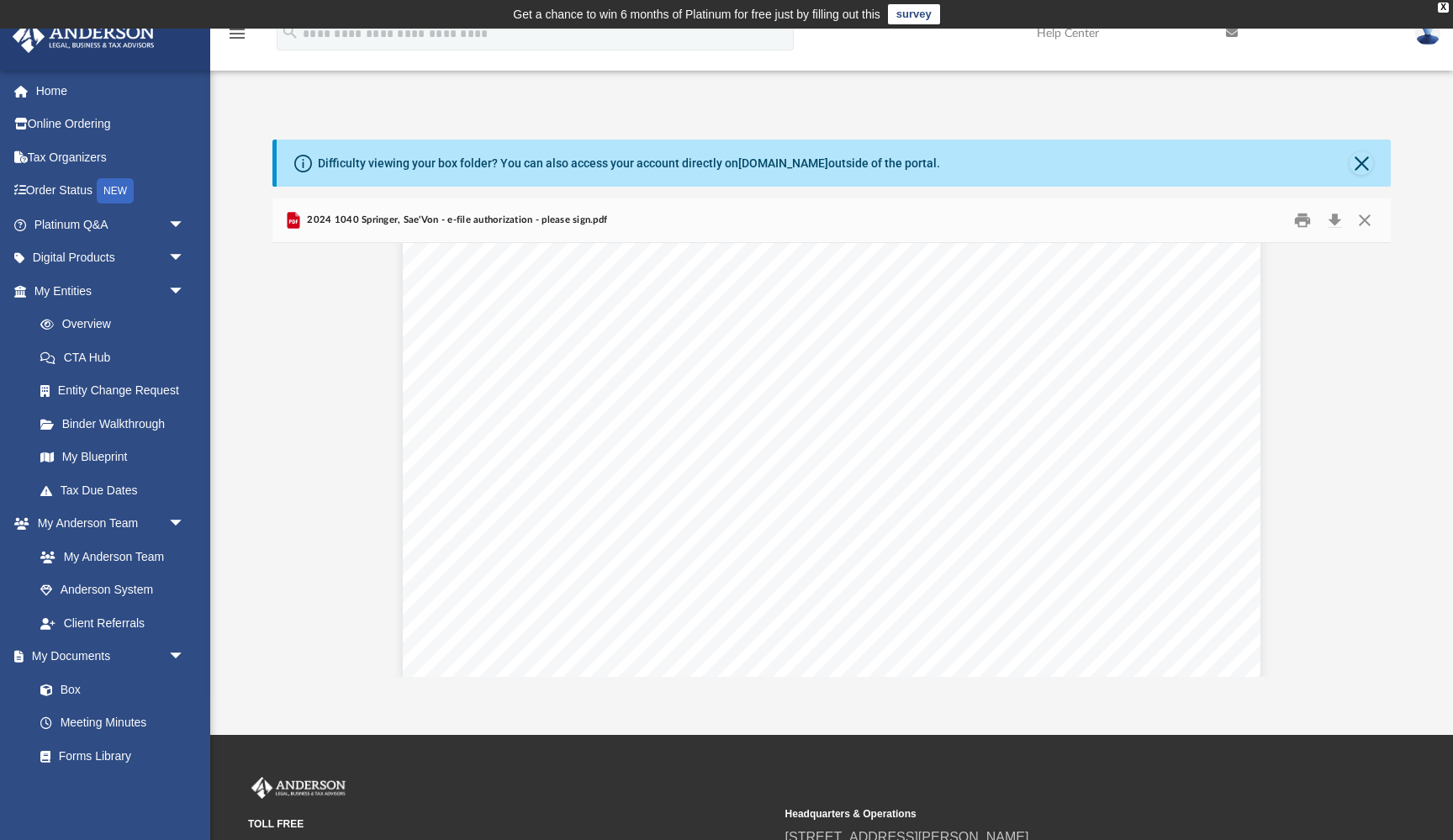
scroll to position [1835, 0]
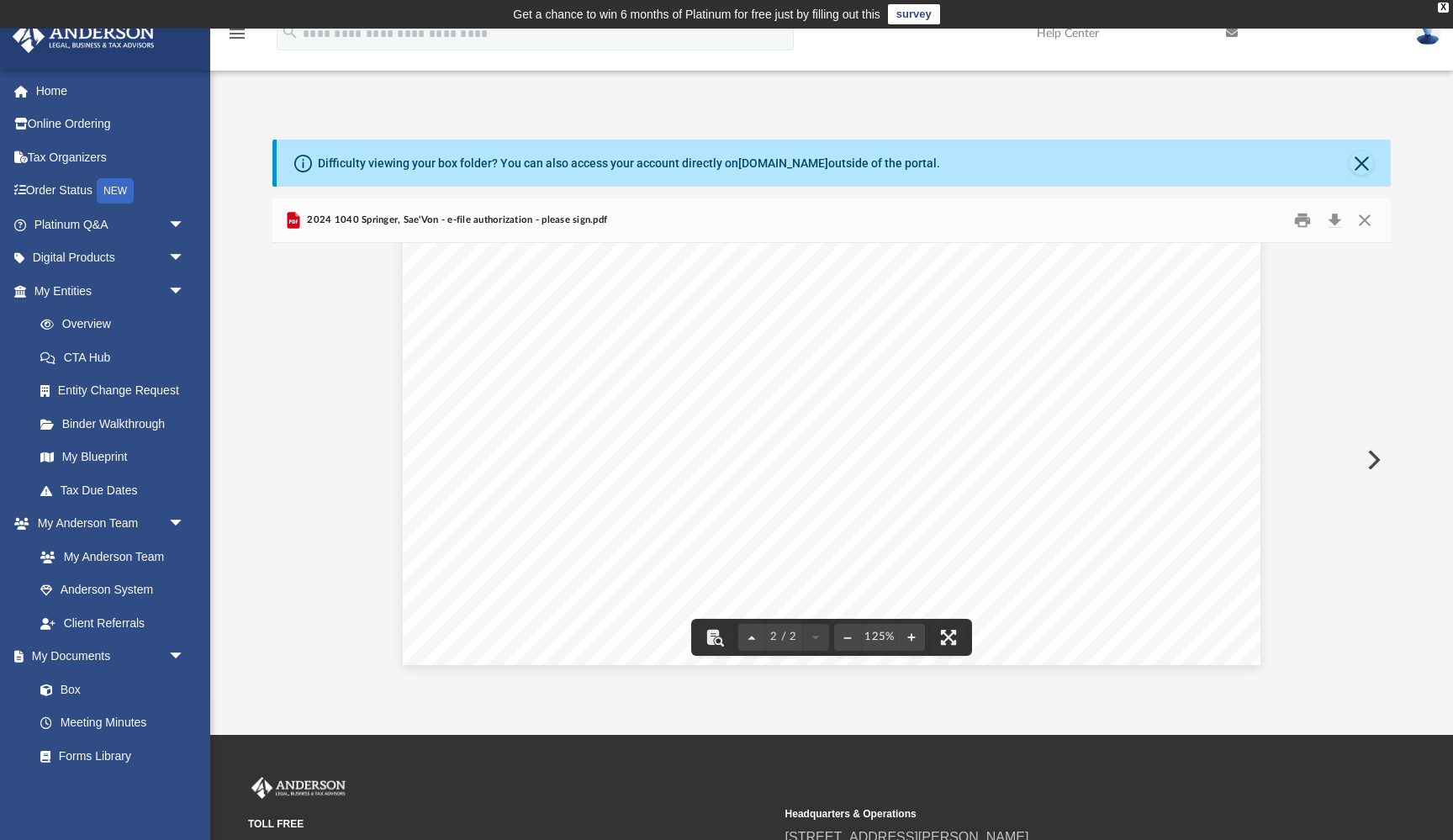
click at [790, 458] on span "Page 2" at bounding box center [790, 465] width 5 height 20
